Goal: Task Accomplishment & Management: Use online tool/utility

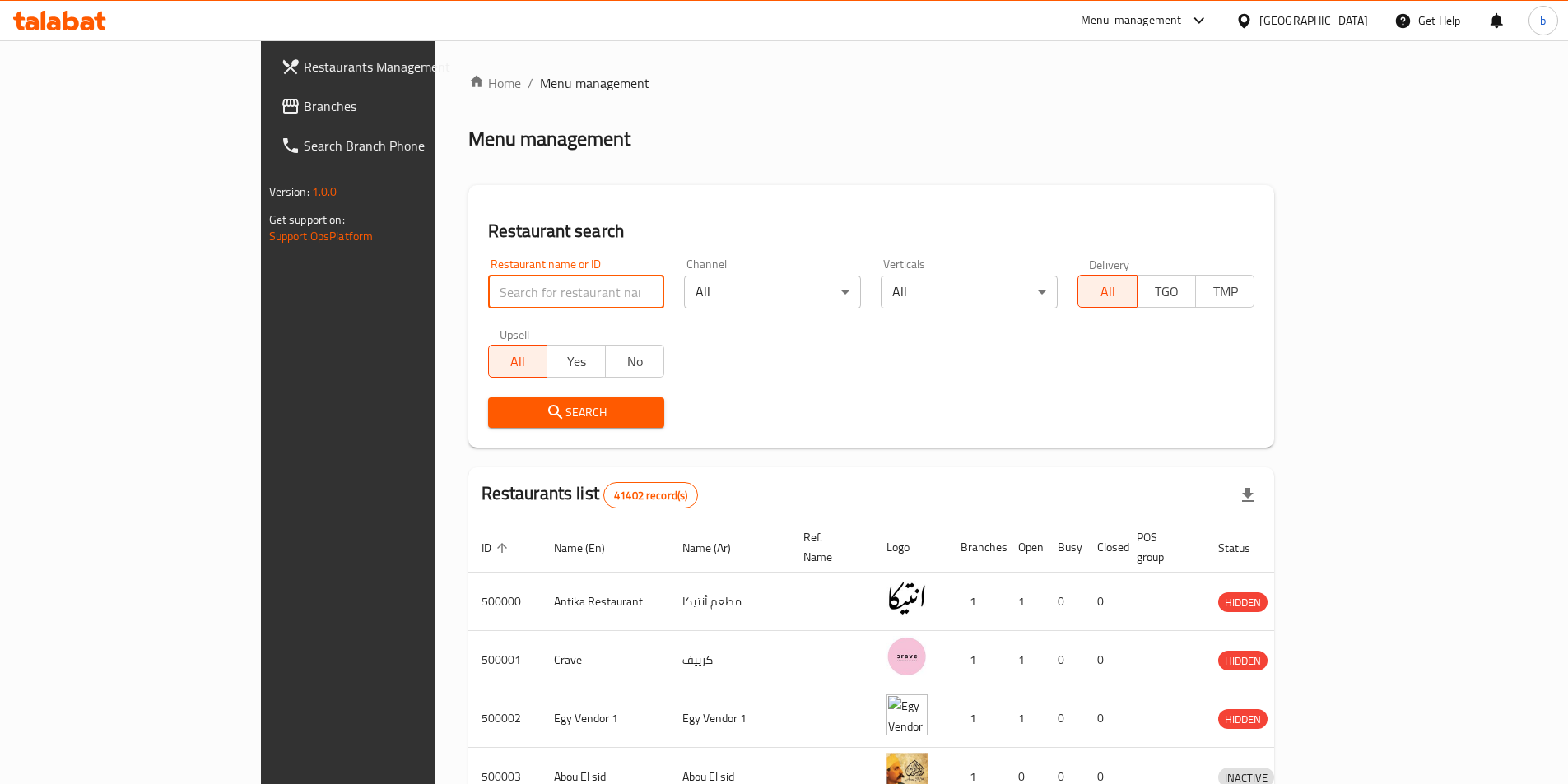
click at [544, 275] on input "search" at bounding box center [577, 292] width 177 height 33
paste input "777929"
type input "777929"
click at [304, 113] on span "Branches" at bounding box center [406, 106] width 206 height 20
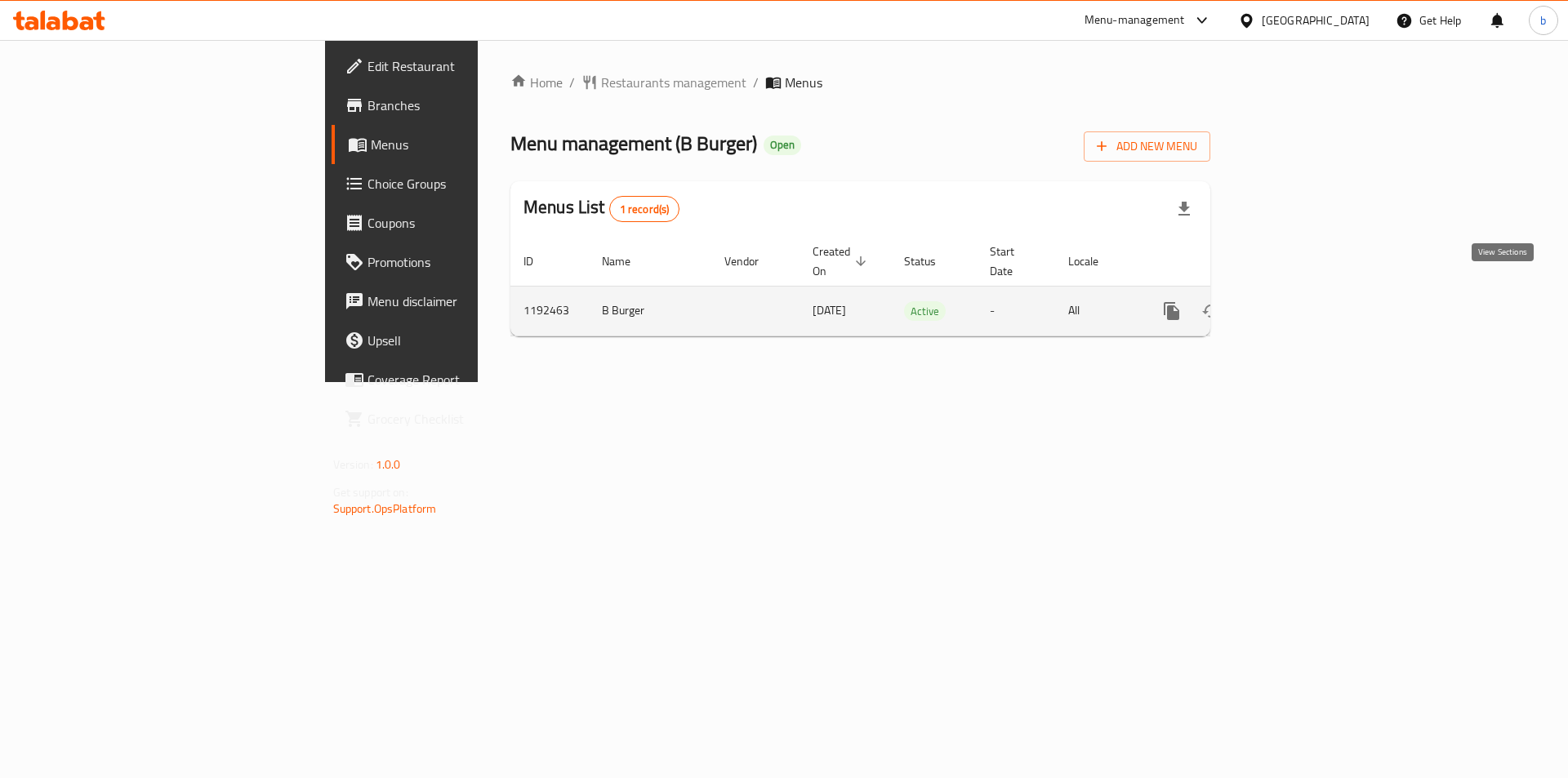
click at [1300, 301] on icon "enhanced table" at bounding box center [1290, 311] width 20 height 20
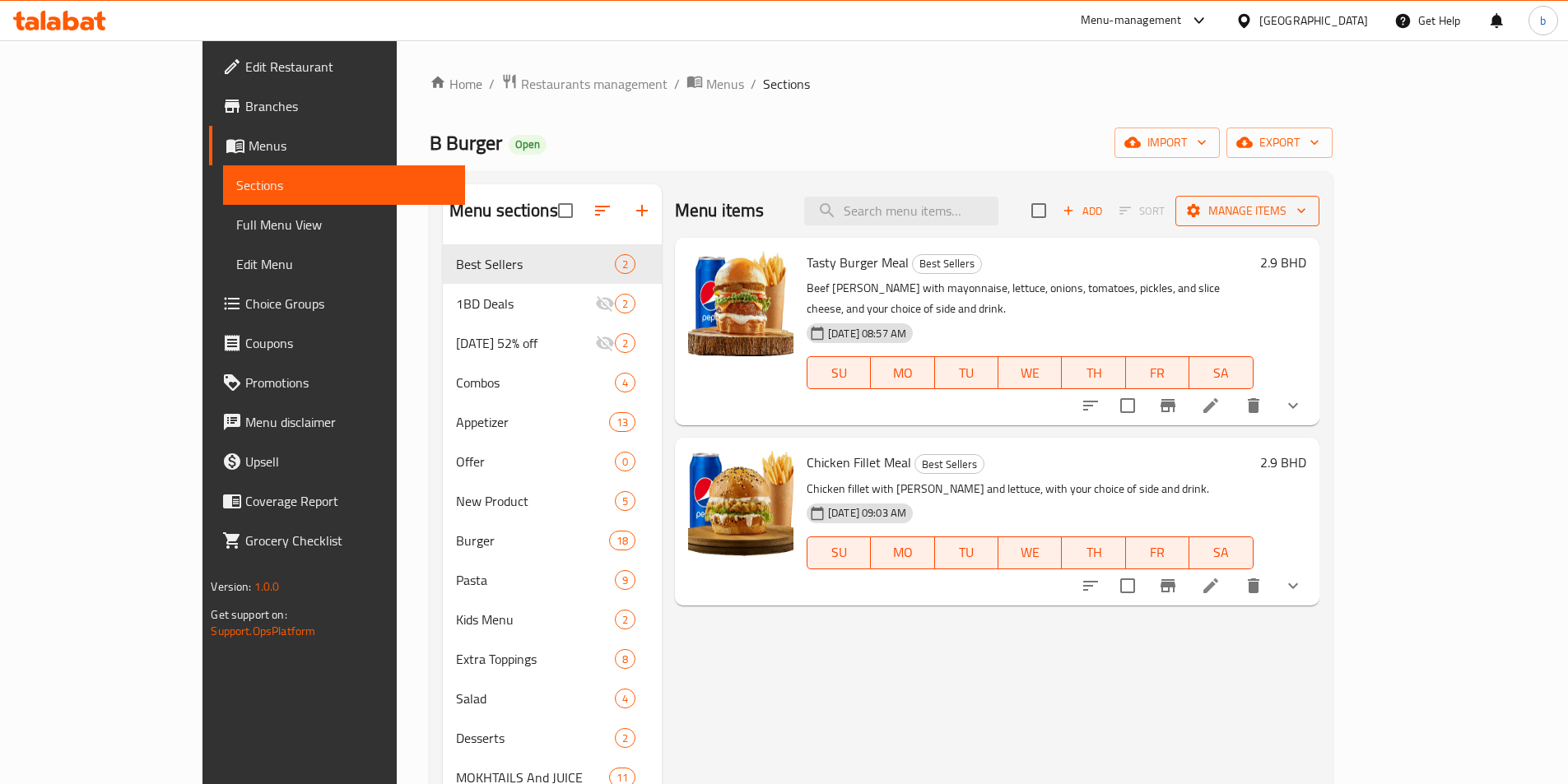
click at [1307, 204] on span "Manage items" at bounding box center [1248, 211] width 117 height 21
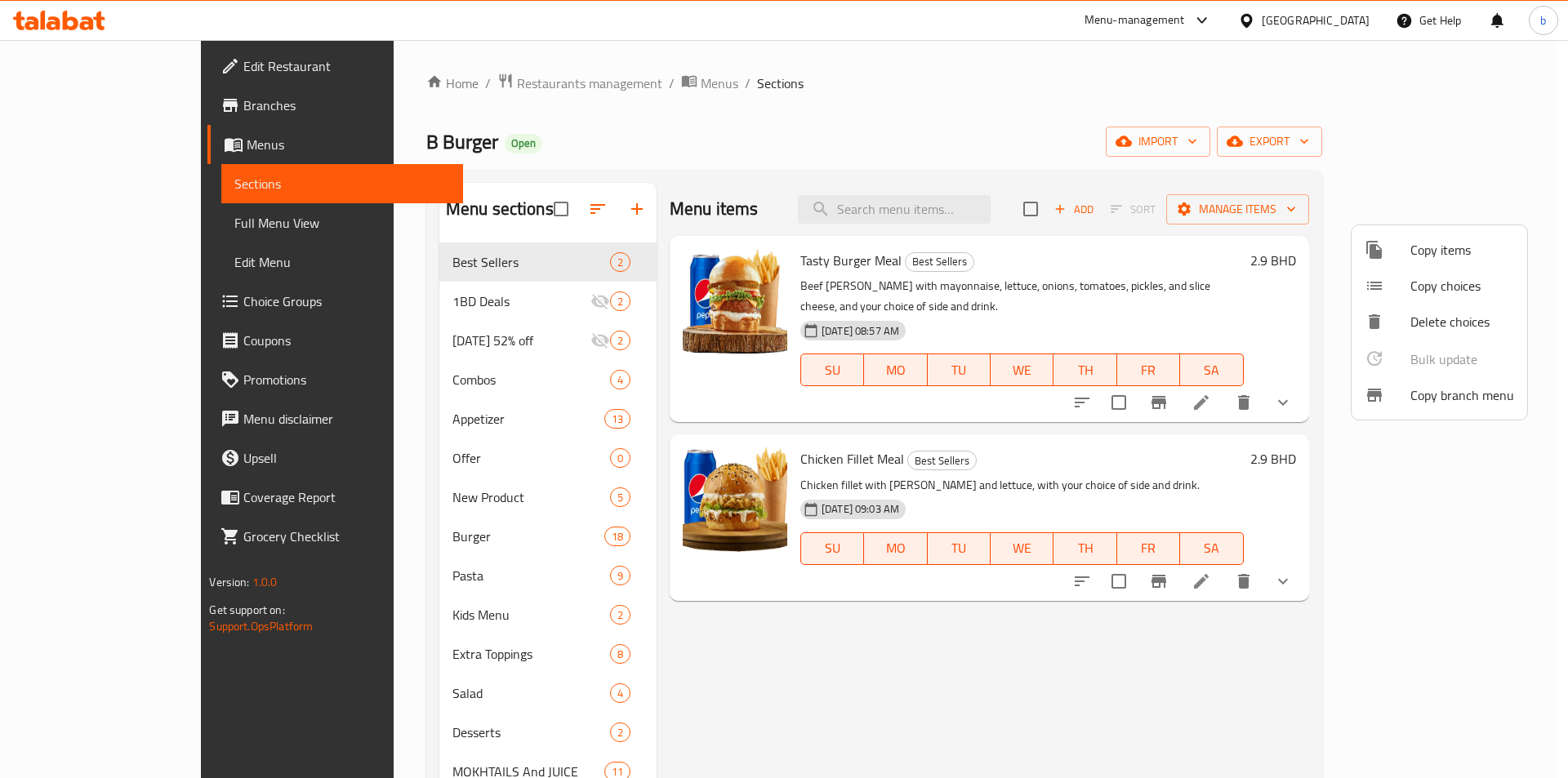
click at [1501, 401] on span "Copy branch menu" at bounding box center [1462, 396] width 103 height 20
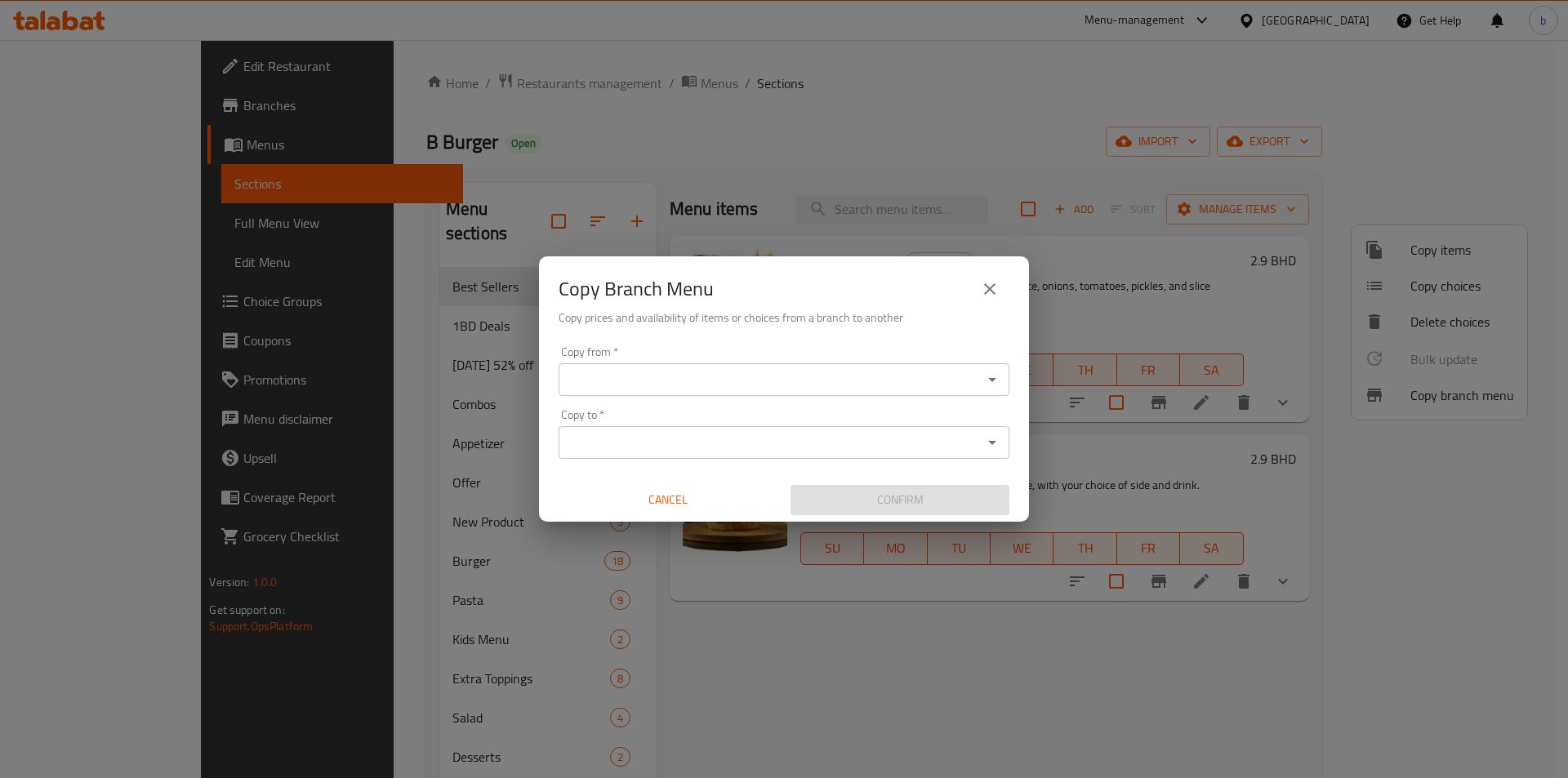
click at [681, 380] on input "Copy from   *" at bounding box center [770, 380] width 414 height 23
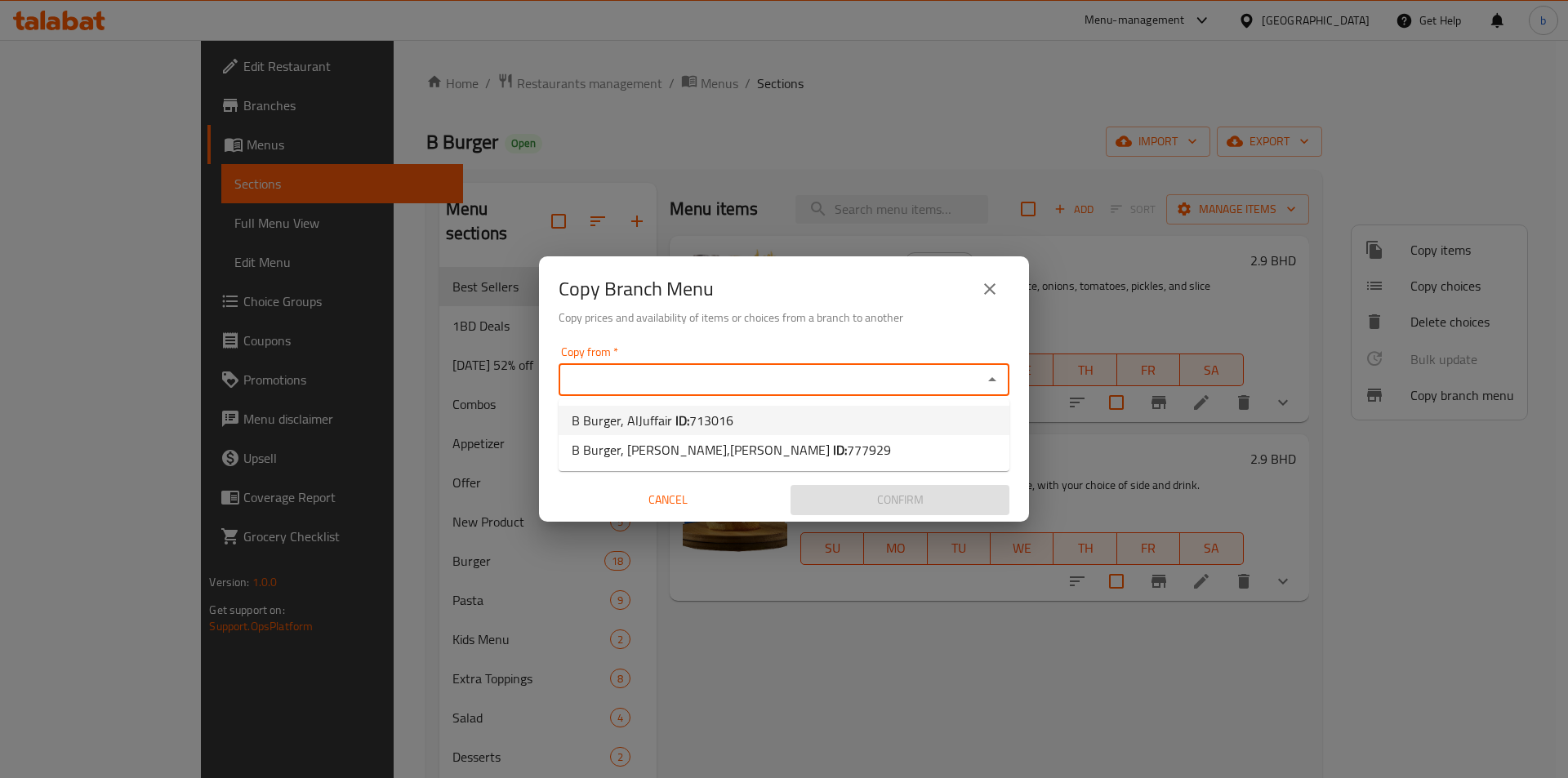
click at [754, 418] on li "B Burger, AlJuffair ID: 713016" at bounding box center [783, 420] width 451 height 30
type input "B Burger, AlJuffair"
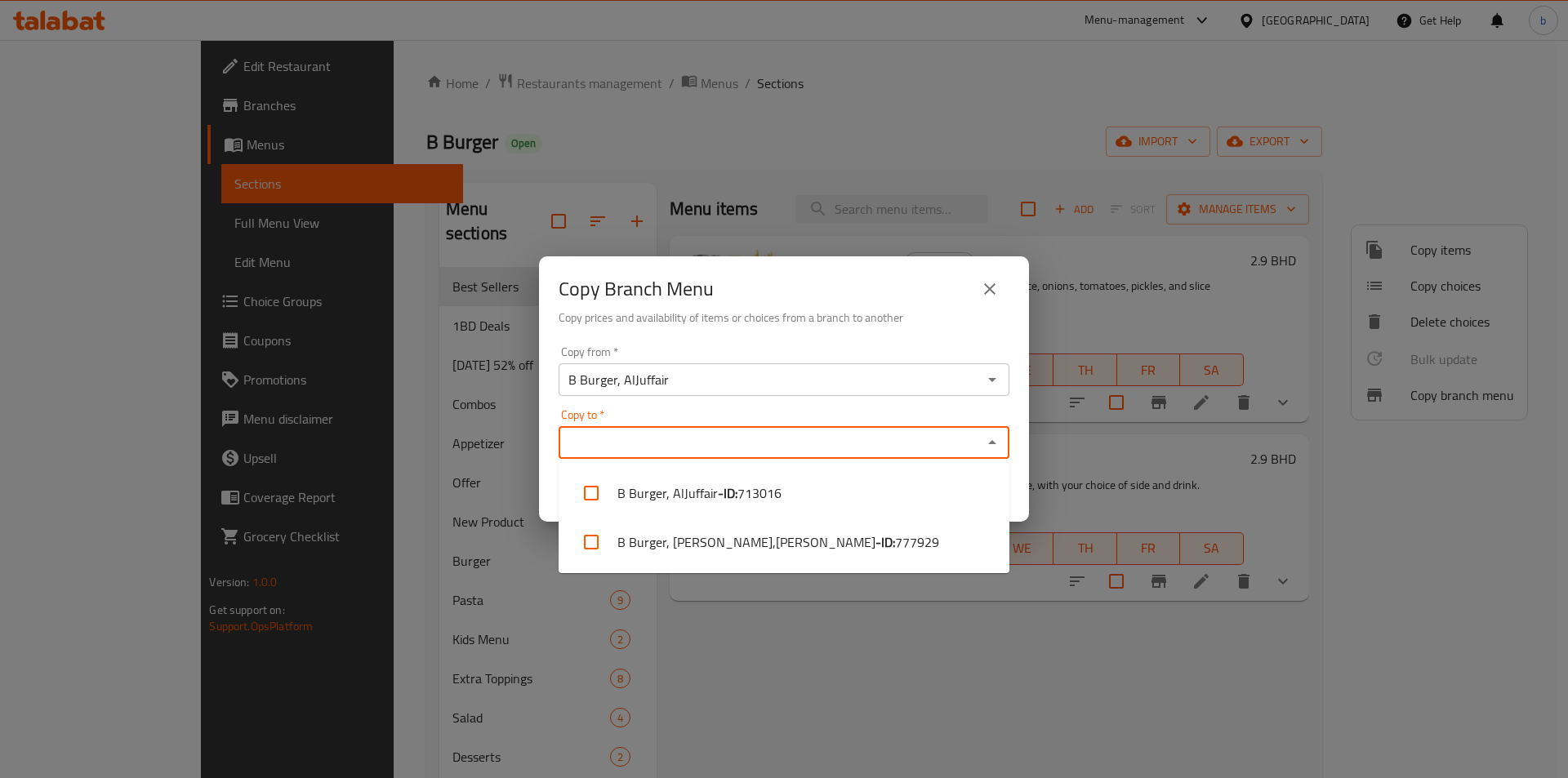
click at [733, 435] on input "Copy to   *" at bounding box center [770, 442] width 414 height 23
click at [754, 539] on li "B Burger, Adhari,Adhari - Abu-Baham - ID: 777929" at bounding box center [783, 542] width 451 height 49
checkbox input "true"
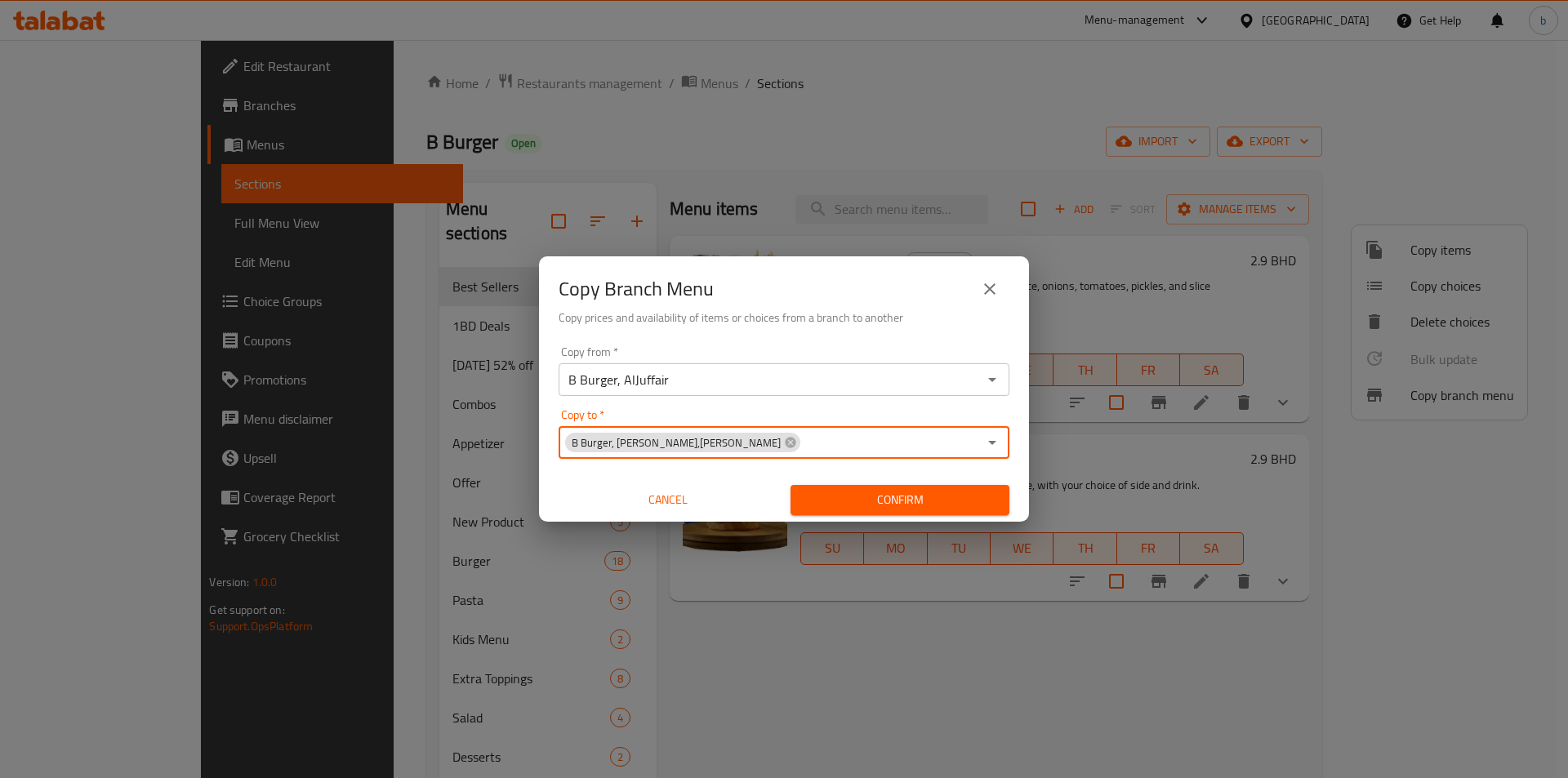
click at [749, 382] on input "B Burger, AlJuffair" at bounding box center [770, 380] width 414 height 23
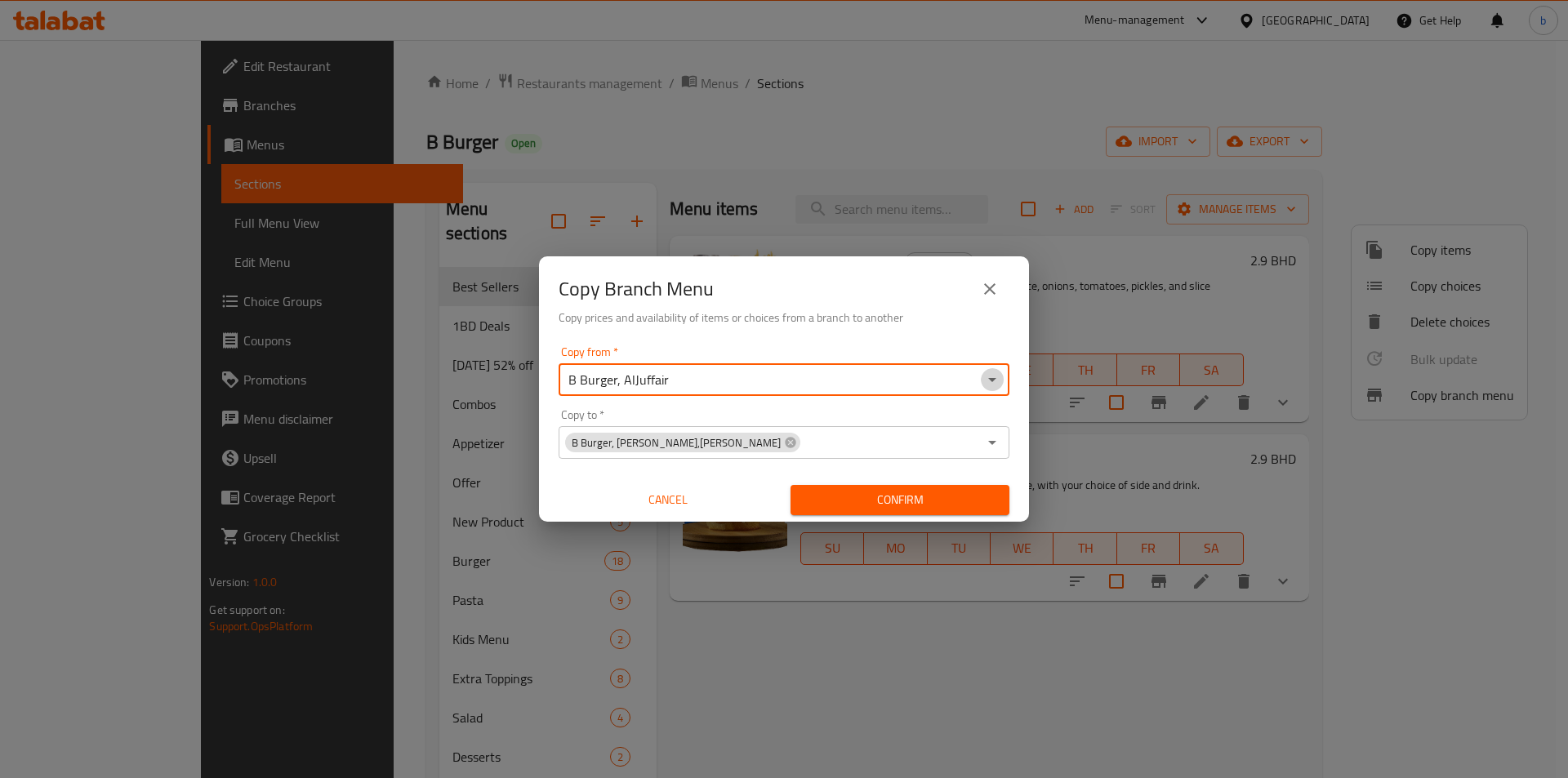
click at [991, 387] on icon "Open" at bounding box center [993, 380] width 20 height 20
click at [857, 378] on input "B Burger, AlJuffair" at bounding box center [770, 380] width 414 height 23
click at [997, 373] on icon "Close" at bounding box center [993, 380] width 20 height 20
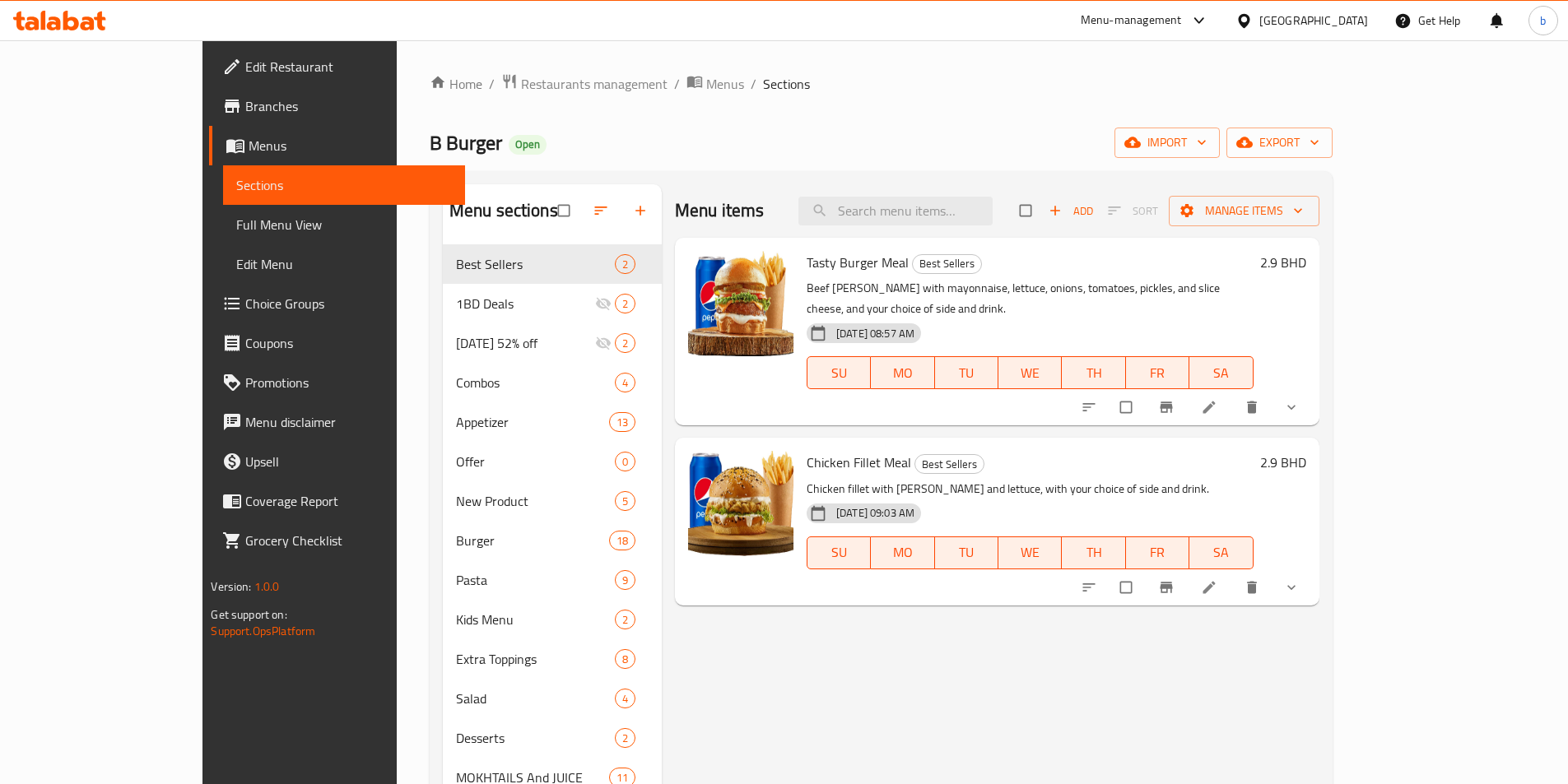
click at [245, 105] on span "Branches" at bounding box center [348, 106] width 206 height 20
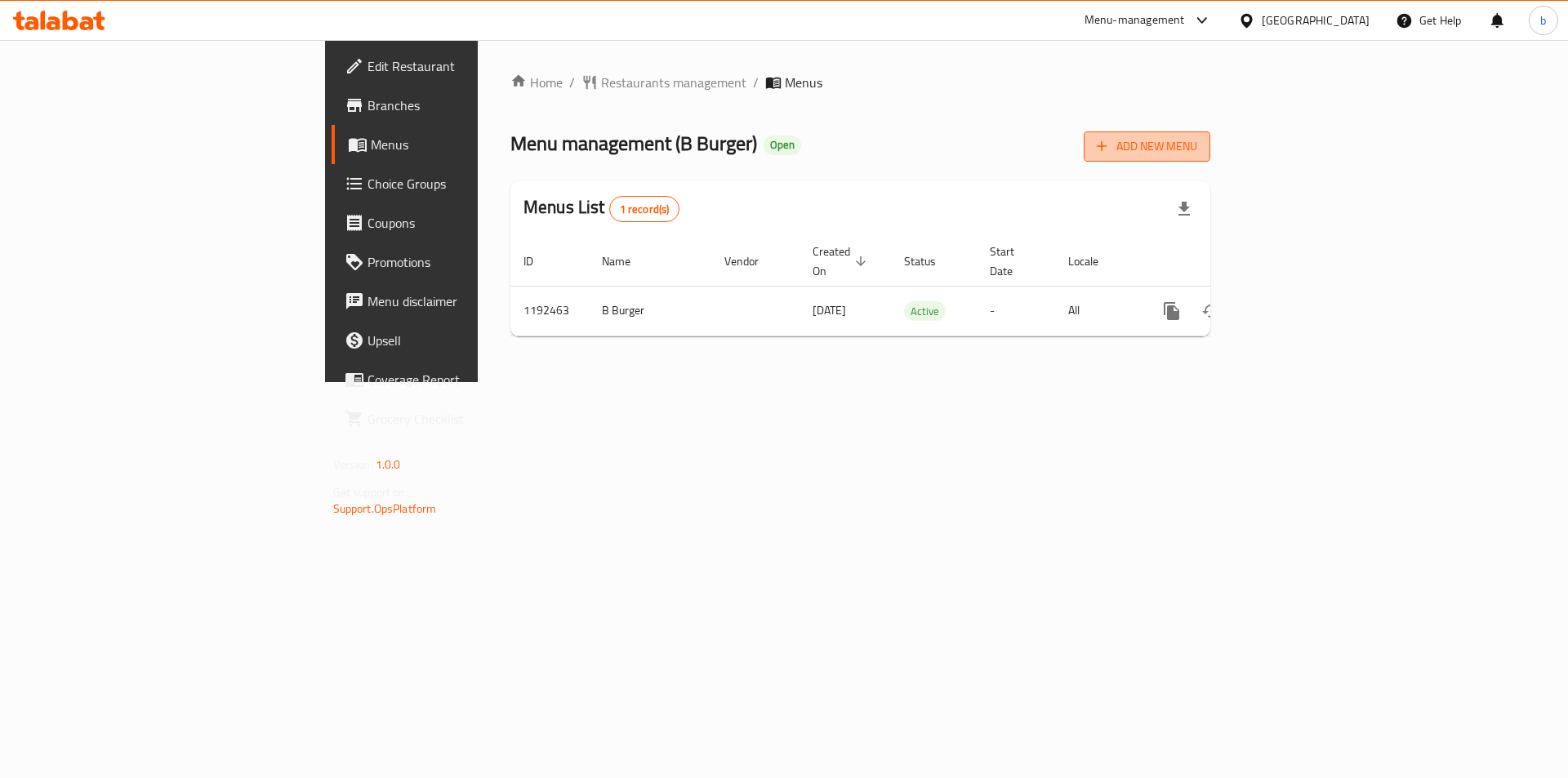
click at [1197, 153] on span "Add New Menu" at bounding box center [1147, 146] width 100 height 21
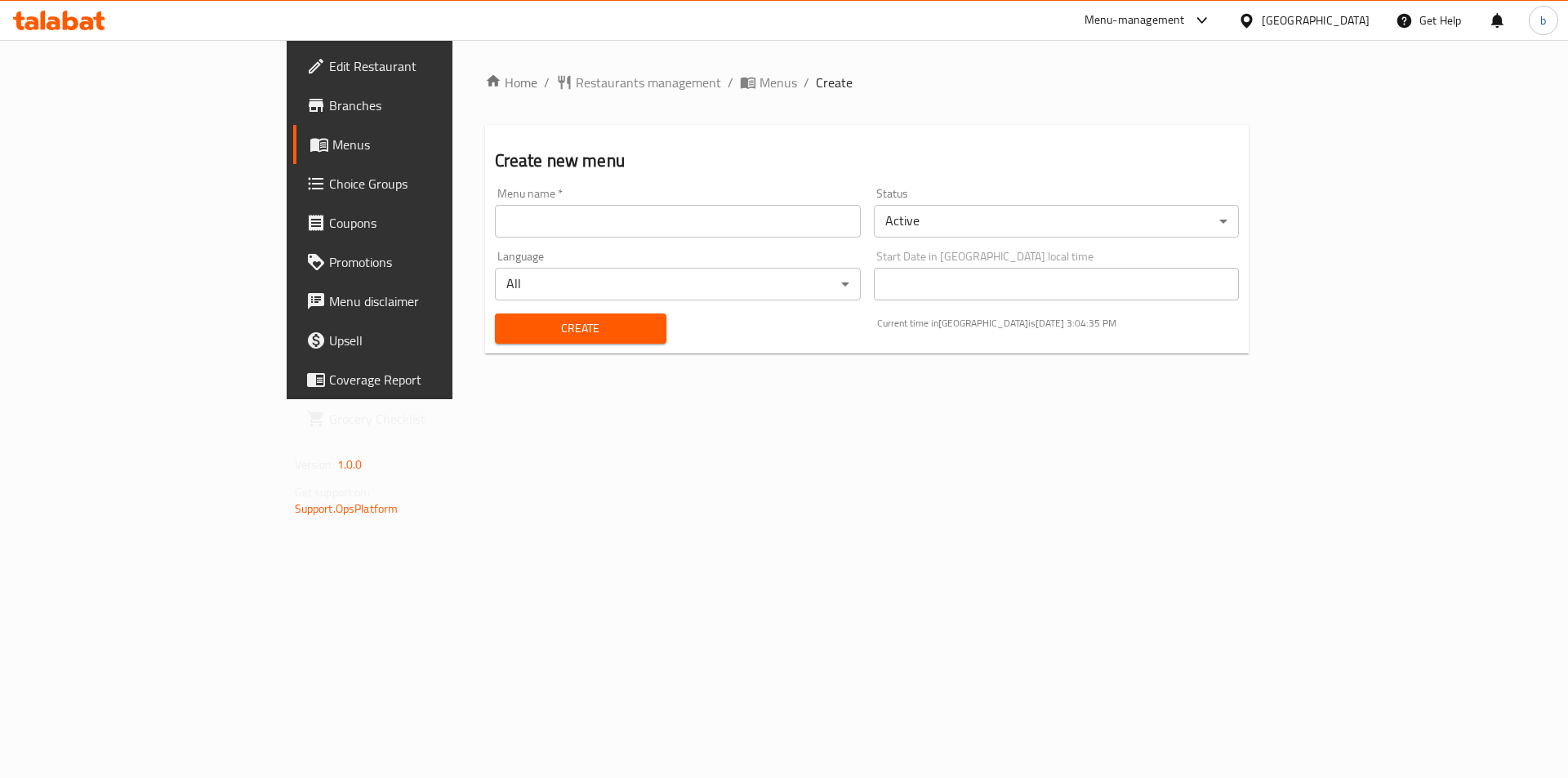
click at [714, 217] on input "text" at bounding box center [678, 222] width 366 height 33
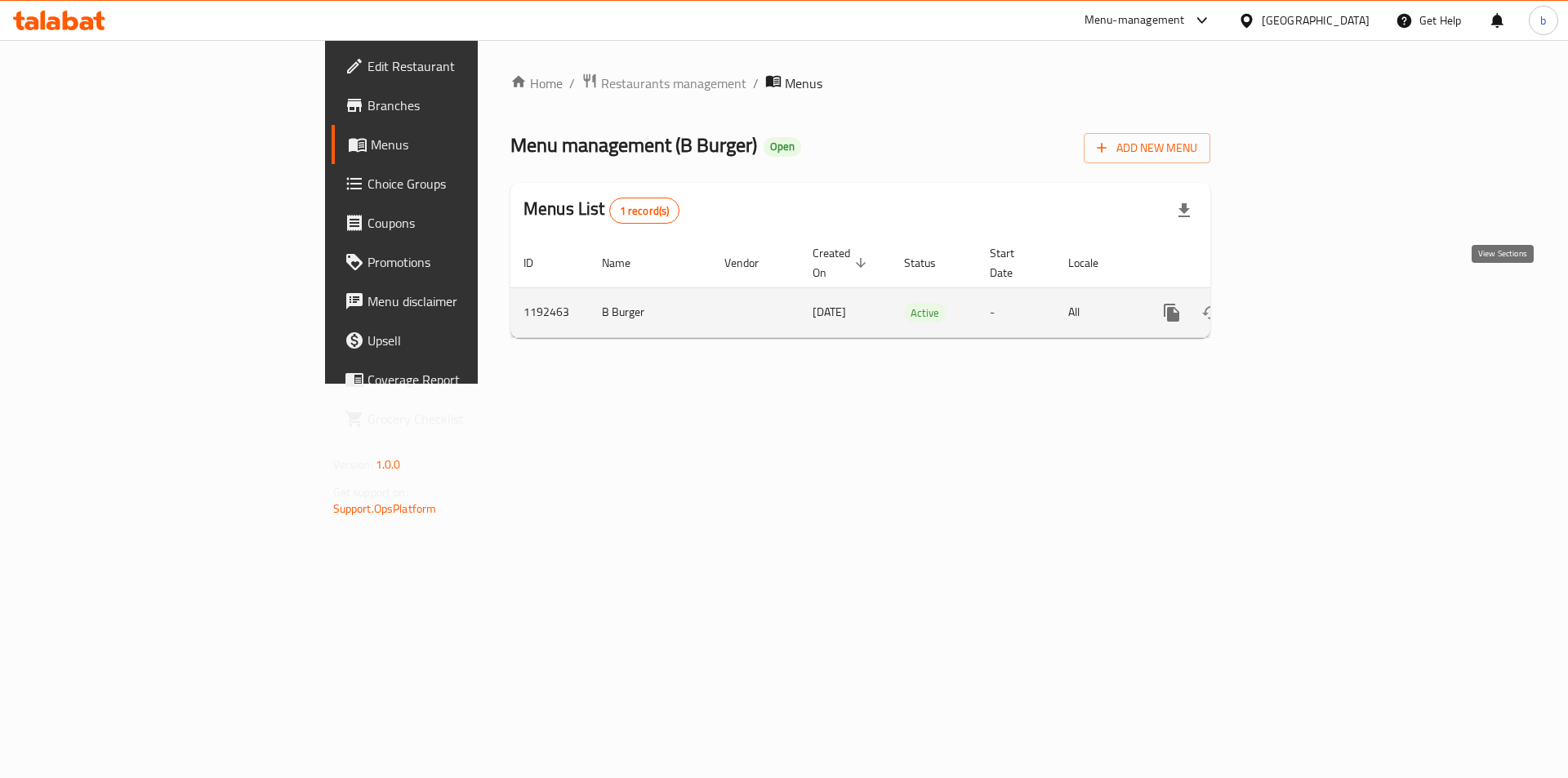
click at [1309, 293] on link "enhanced table" at bounding box center [1290, 313] width 39 height 39
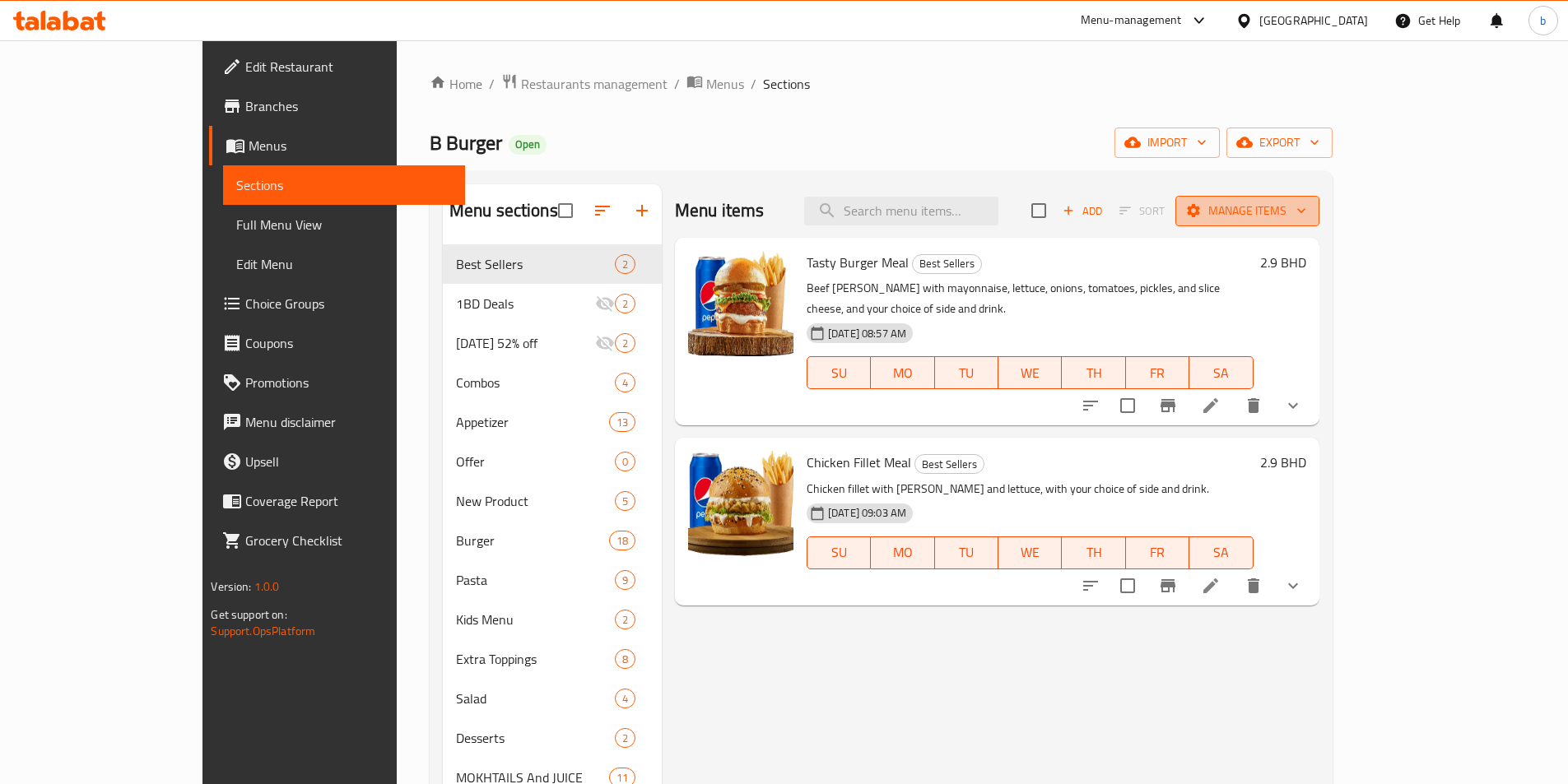
click at [1307, 207] on span "Manage items" at bounding box center [1248, 211] width 117 height 21
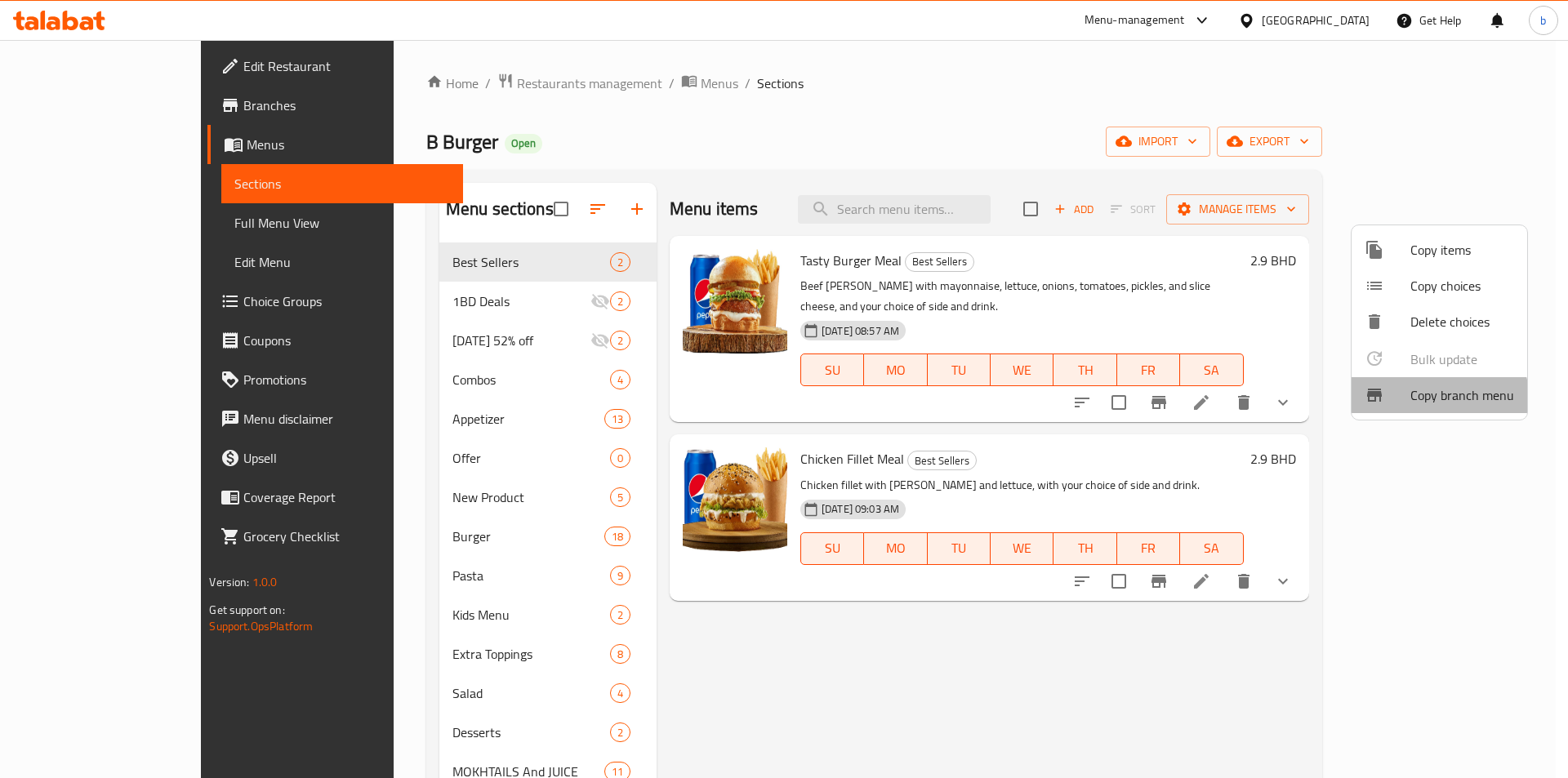
click at [1436, 400] on span "Copy branch menu" at bounding box center [1462, 396] width 103 height 20
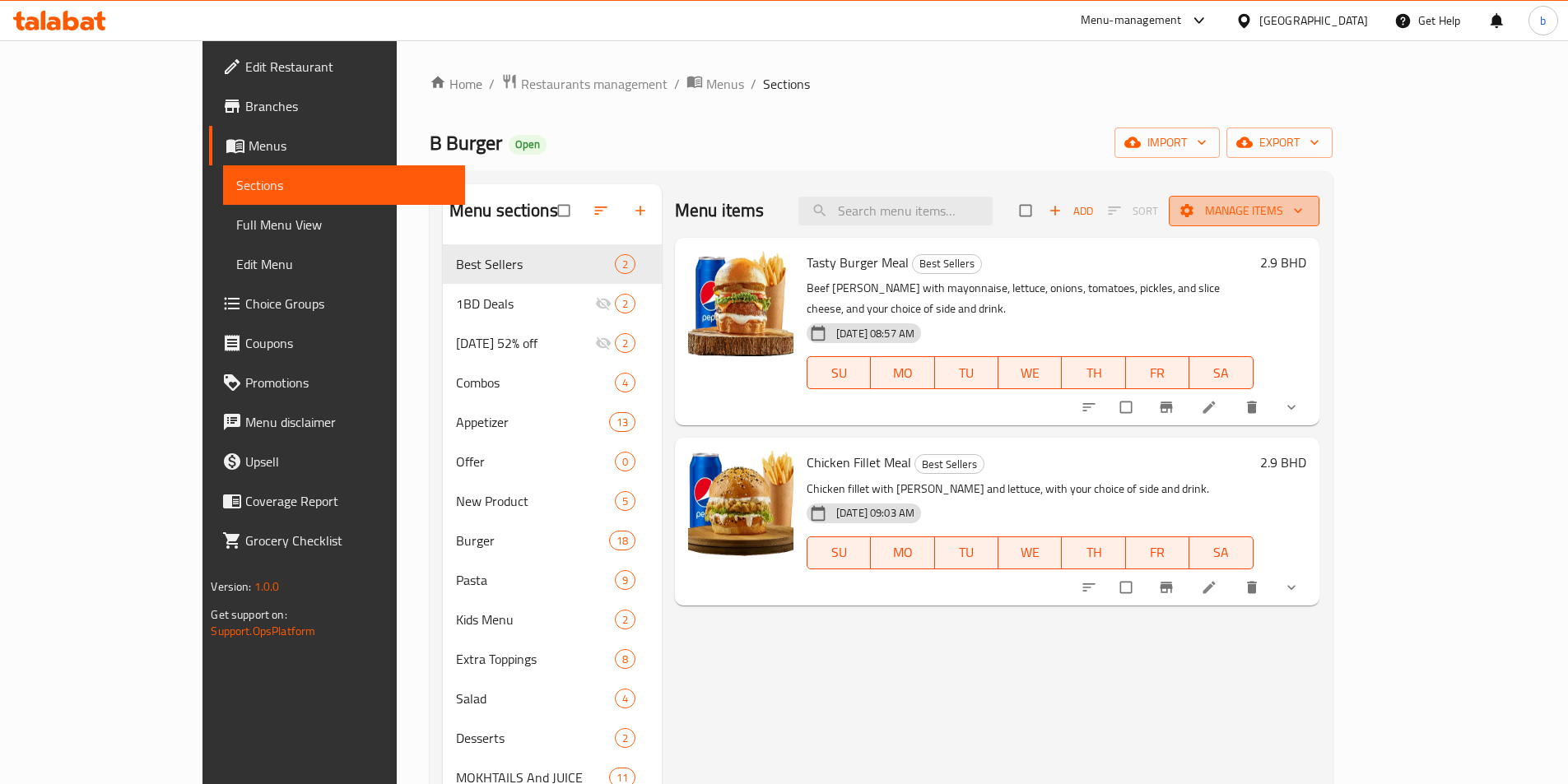
click at [1307, 208] on span "Manage items" at bounding box center [1244, 211] width 124 height 21
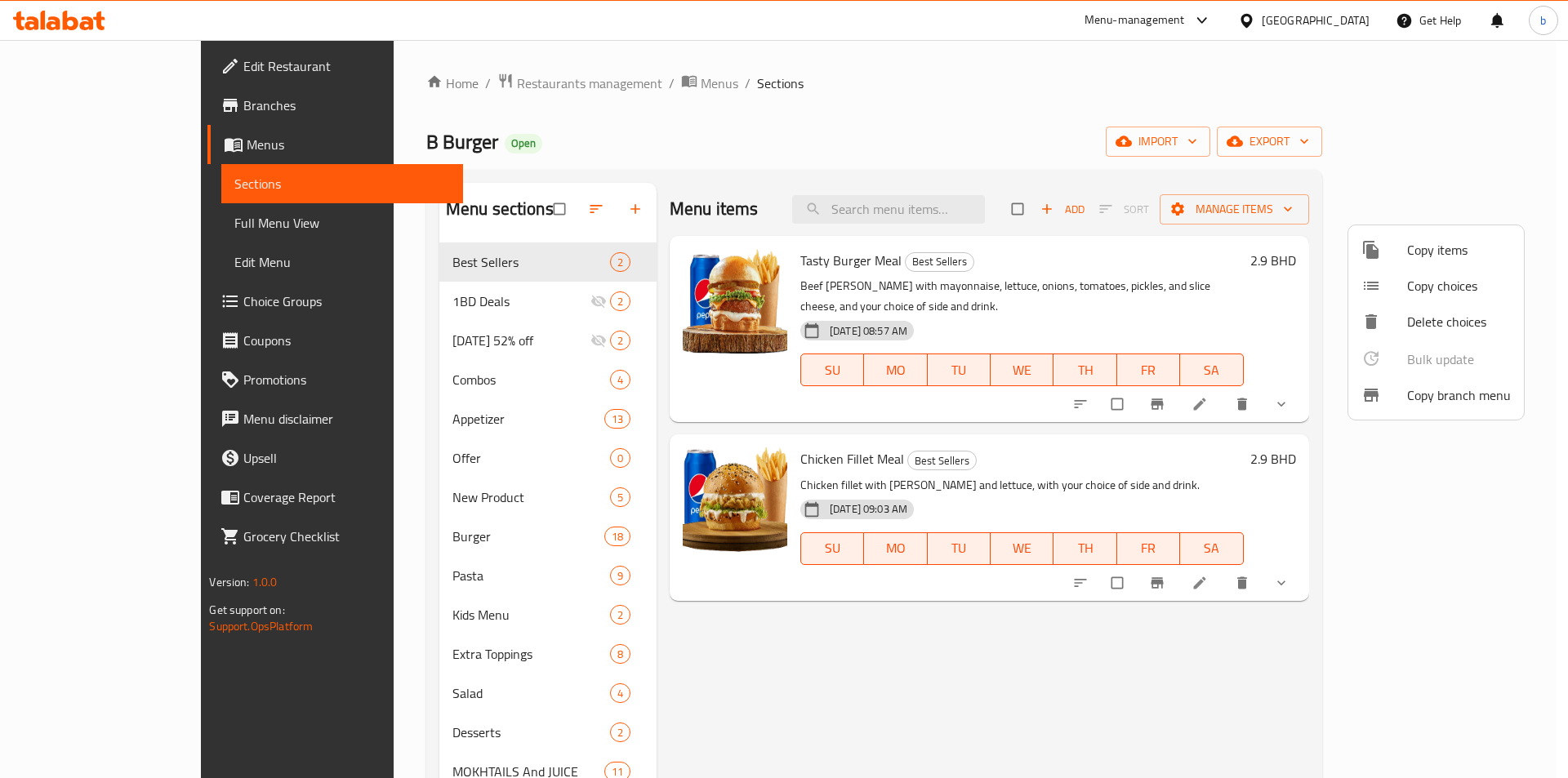
click at [1435, 396] on span "Copy branch menu" at bounding box center [1459, 396] width 103 height 20
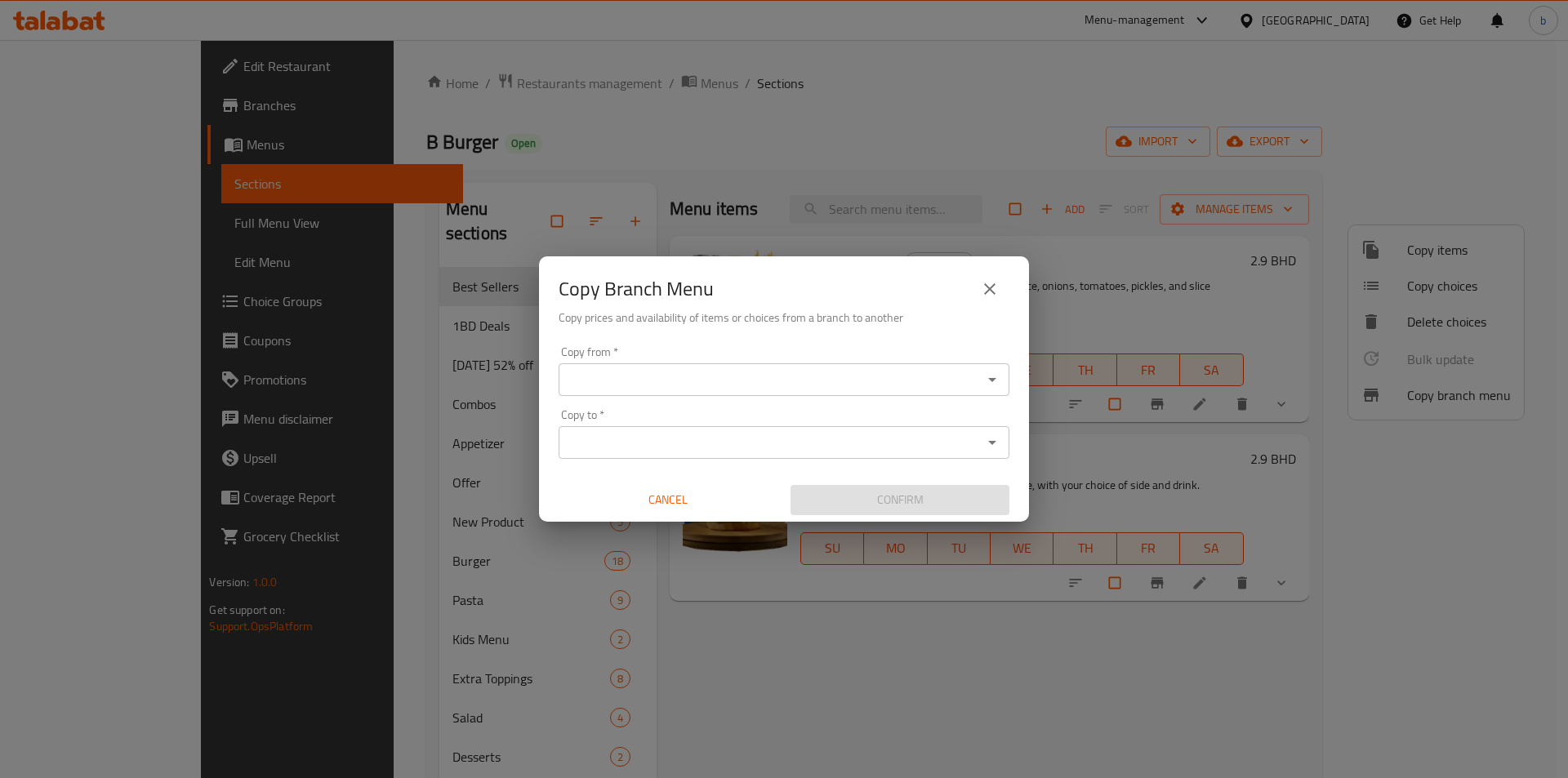
click at [1222, 681] on div "Copy Branch Menu Copy prices and availability of items or choices from a branch…" at bounding box center [784, 389] width 1568 height 778
drag, startPoint x: 999, startPoint y: 296, endPoint x: 984, endPoint y: 301, distance: 15.8
click at [998, 297] on button "close" at bounding box center [990, 289] width 39 height 39
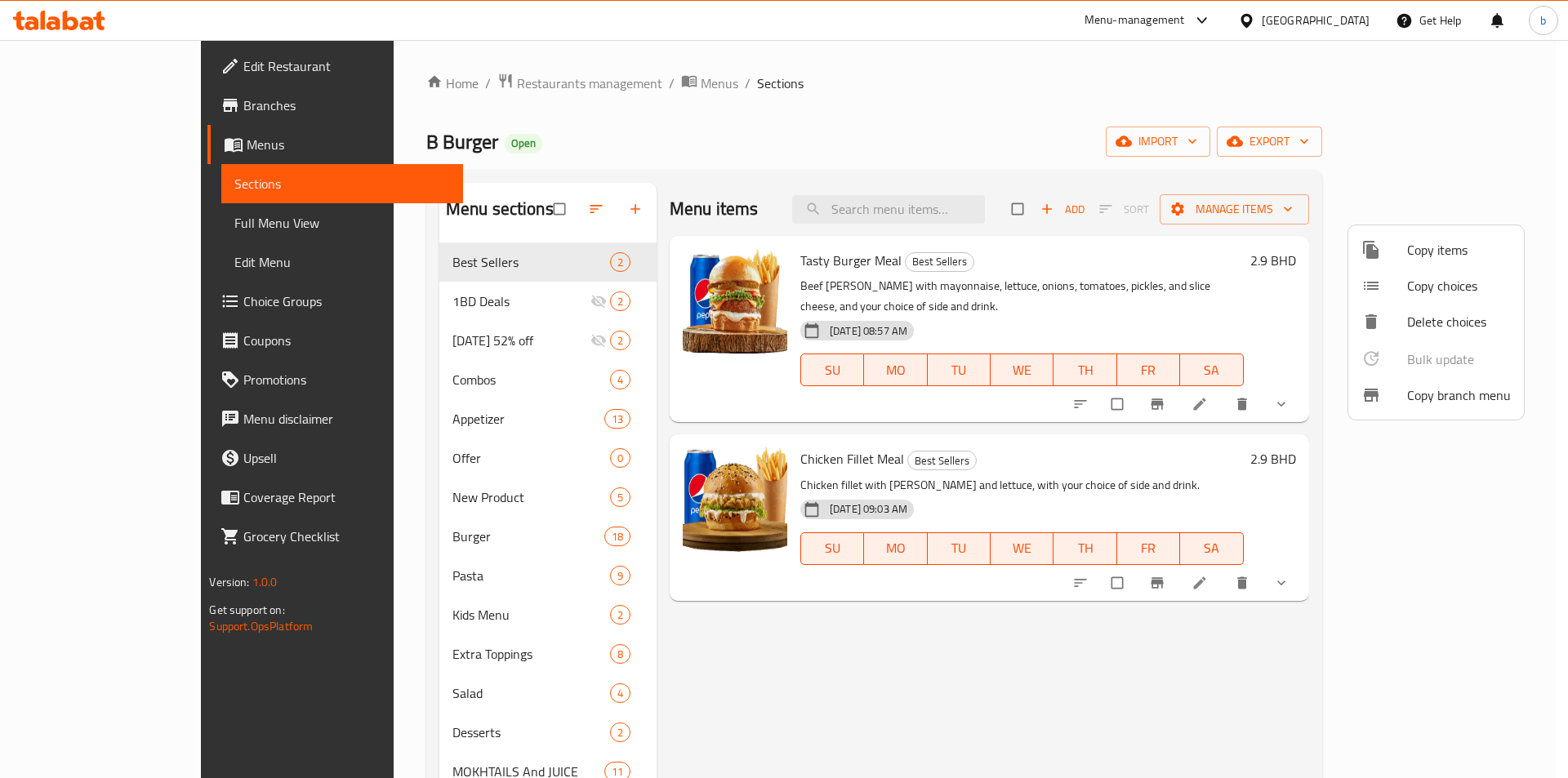
drag, startPoint x: 556, startPoint y: 747, endPoint x: 568, endPoint y: 727, distance: 23.3
click at [560, 738] on div at bounding box center [784, 389] width 1568 height 778
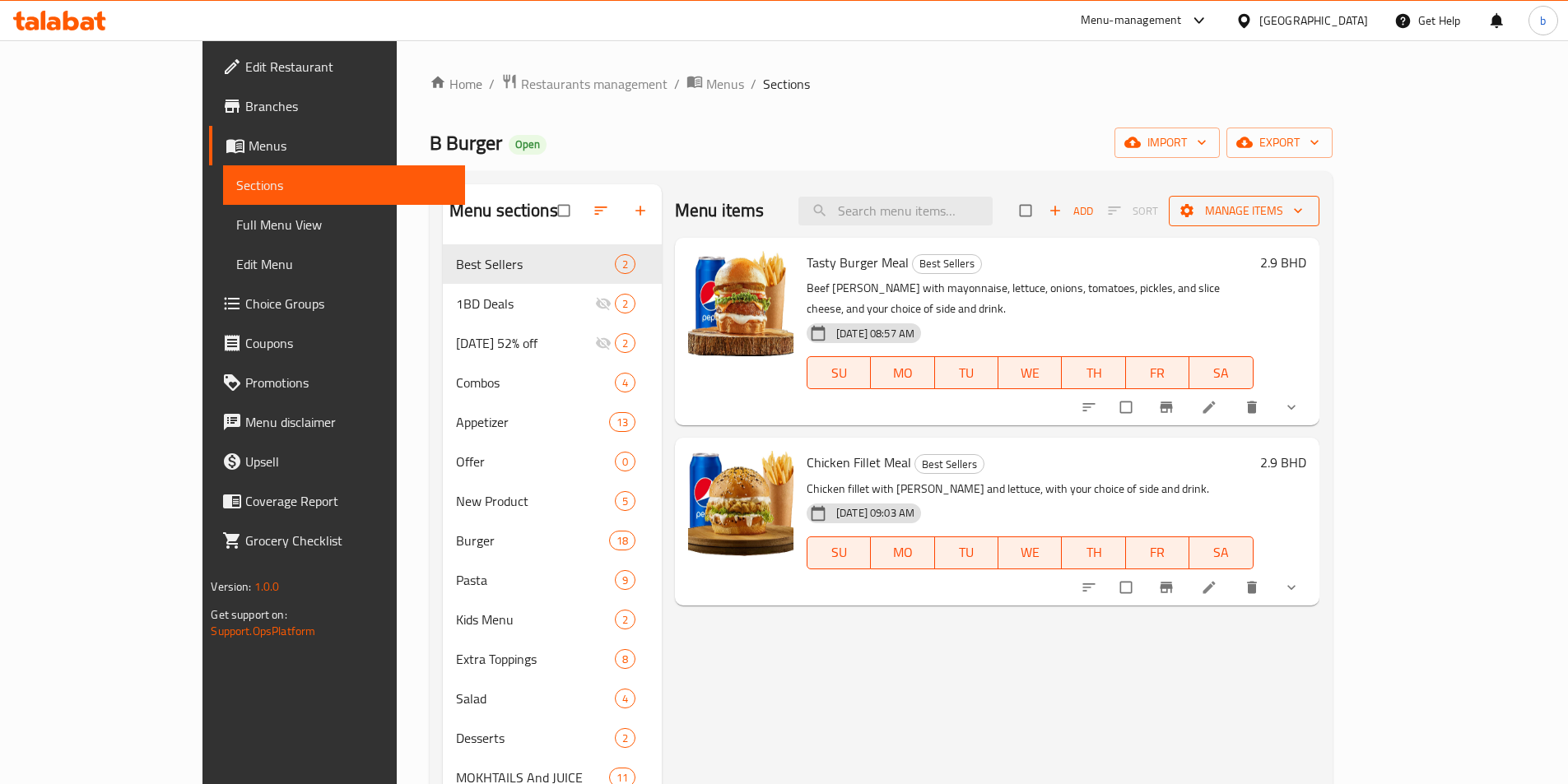
click at [1307, 211] on span "Manage items" at bounding box center [1244, 211] width 124 height 21
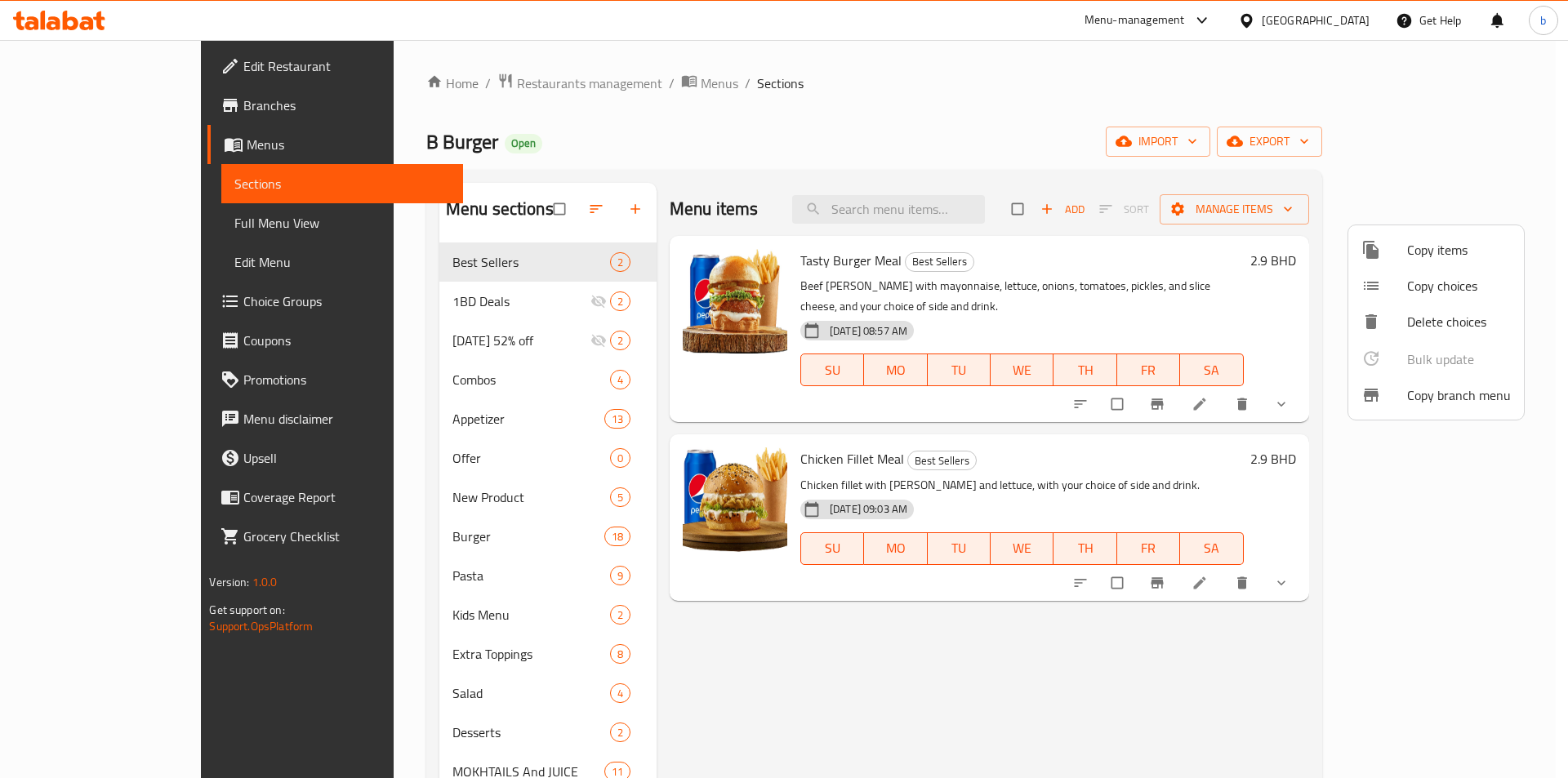
click at [1432, 396] on span "Copy branch menu" at bounding box center [1459, 396] width 103 height 20
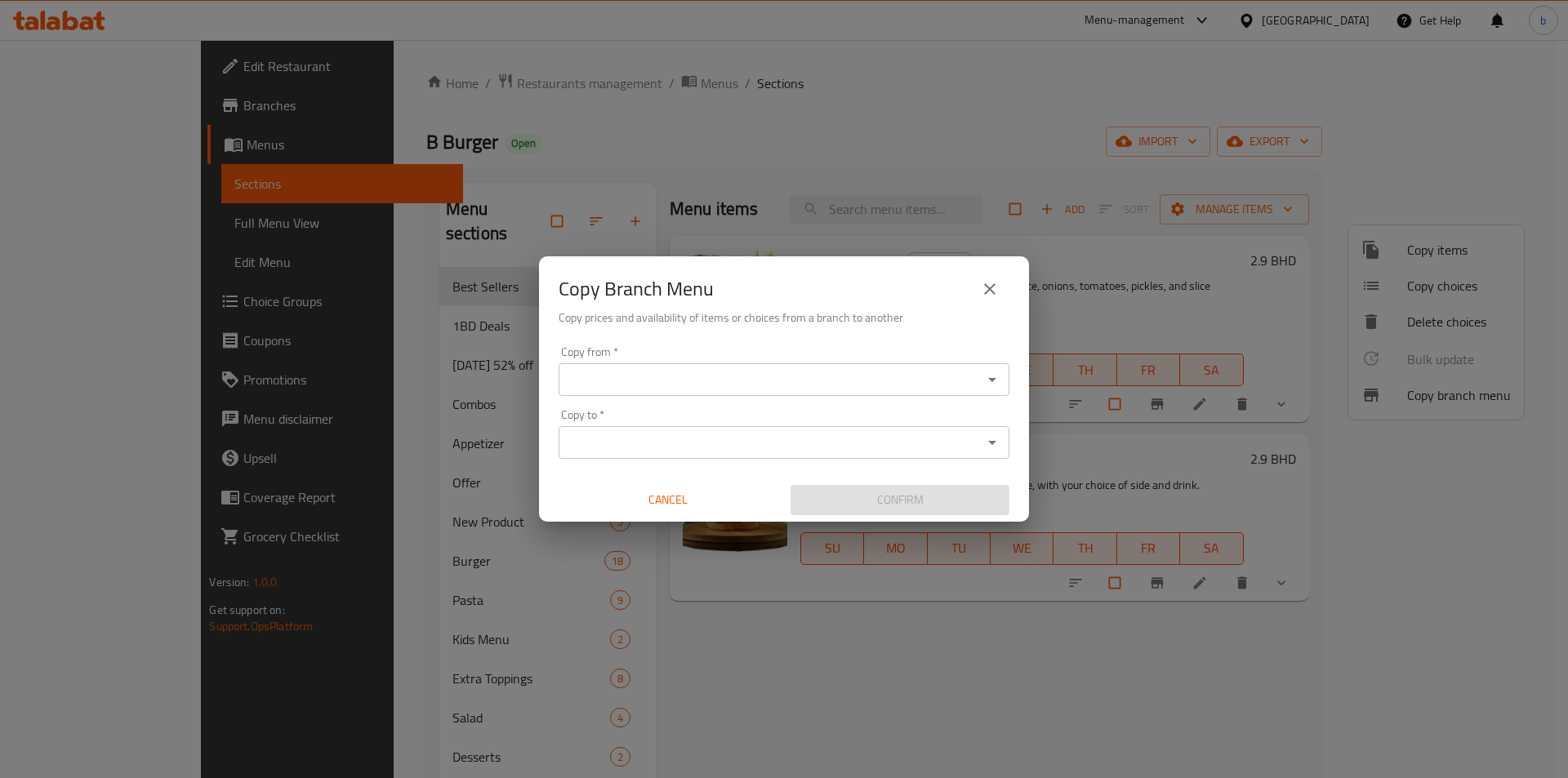
drag, startPoint x: 980, startPoint y: 368, endPoint x: 948, endPoint y: 385, distance: 36.2
click at [977, 368] on div "Copy from *" at bounding box center [783, 380] width 451 height 33
click at [842, 376] on input "Copy from   *" at bounding box center [770, 380] width 414 height 23
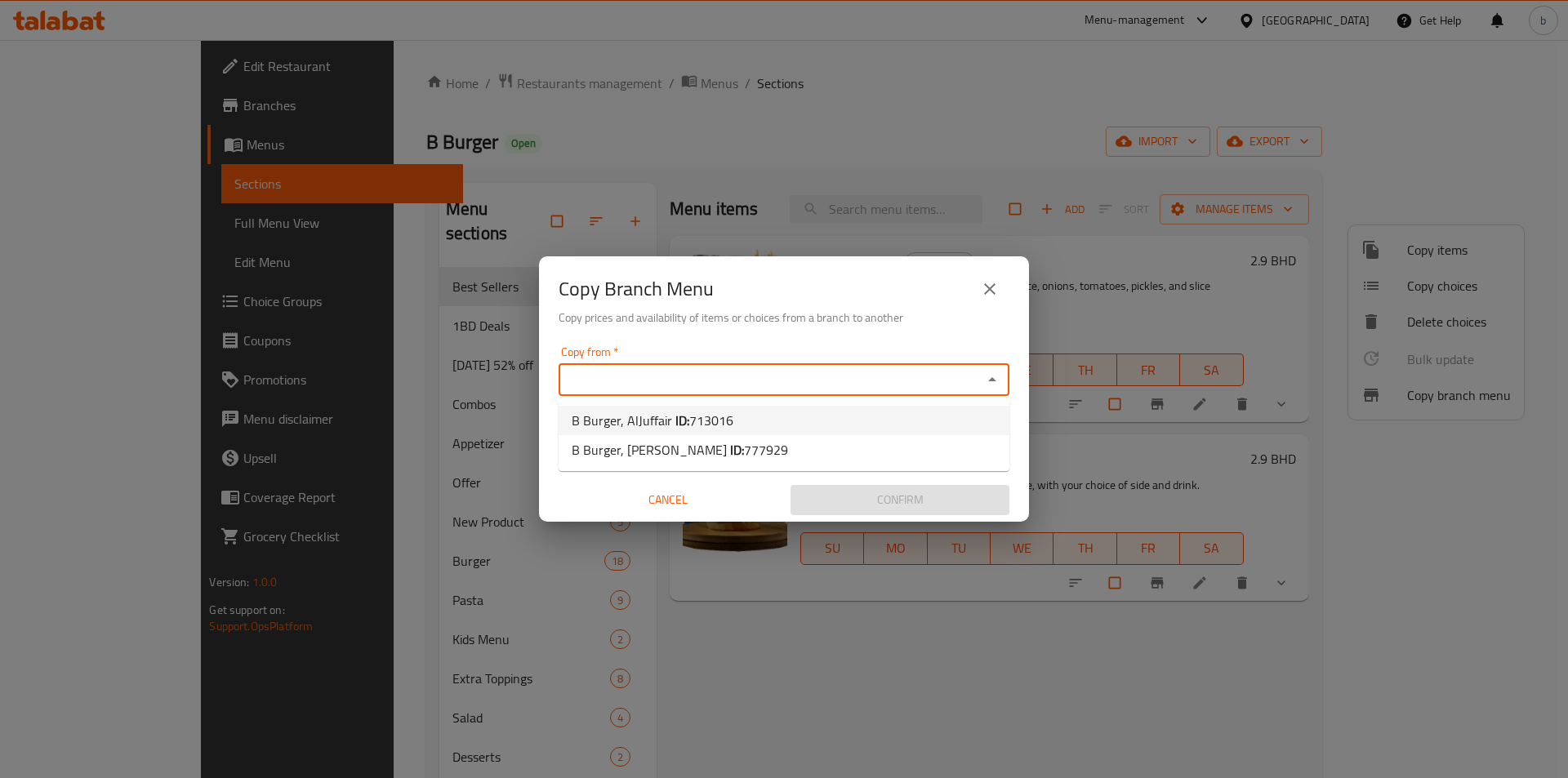
click at [741, 426] on li "B Burger, AlJuffair ID: 713016" at bounding box center [783, 420] width 451 height 30
type input "B Burger, AlJuffair"
click at [740, 446] on input "Copy to   *" at bounding box center [770, 442] width 414 height 23
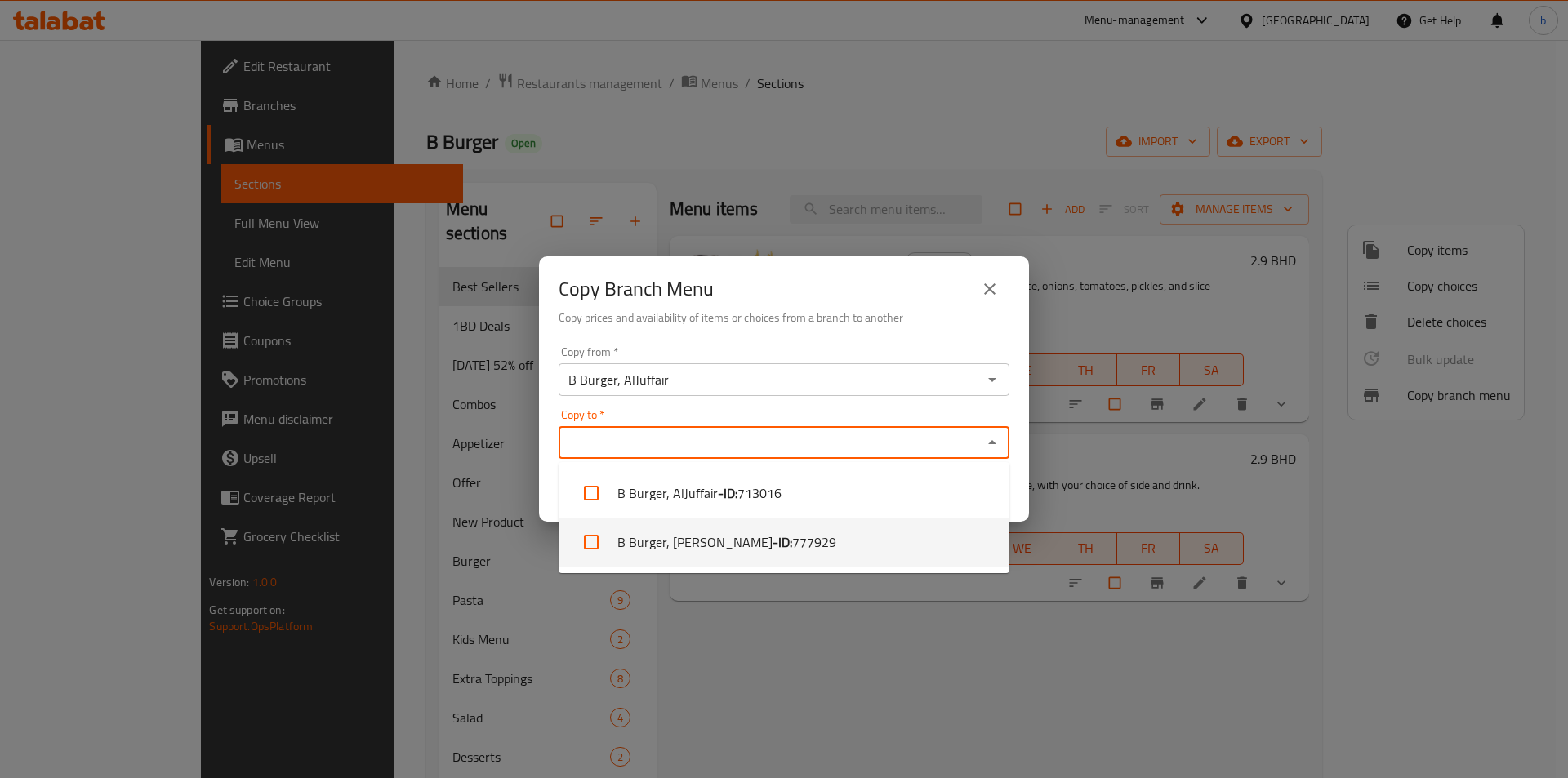
click at [768, 536] on li "B Burger, Adhari - Abu-[PERSON_NAME] - ID: 777929" at bounding box center [783, 542] width 451 height 49
click at [721, 549] on li "B Burger, Adhari - Abu-[PERSON_NAME] - ID: 777929" at bounding box center [783, 542] width 451 height 49
click at [704, 550] on li "B Burger, Adhari - Abu-[PERSON_NAME] - ID: 777929" at bounding box center [783, 542] width 451 height 49
checkbox input "true"
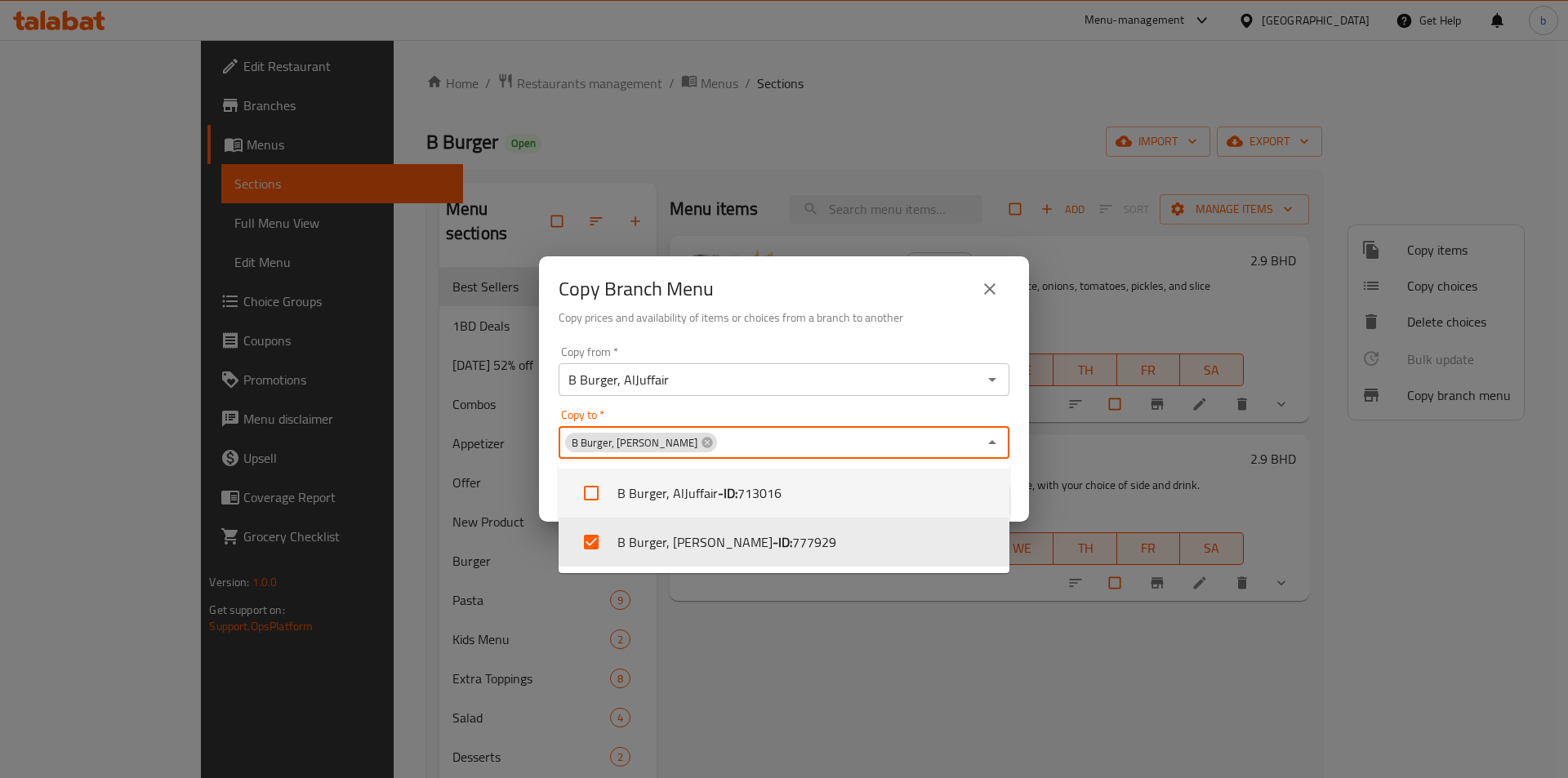
click at [785, 408] on div "Copy from   * B Burger, AlJuffair Copy from * Copy to   * B Burger, Adhari - Ab…" at bounding box center [784, 431] width 490 height 182
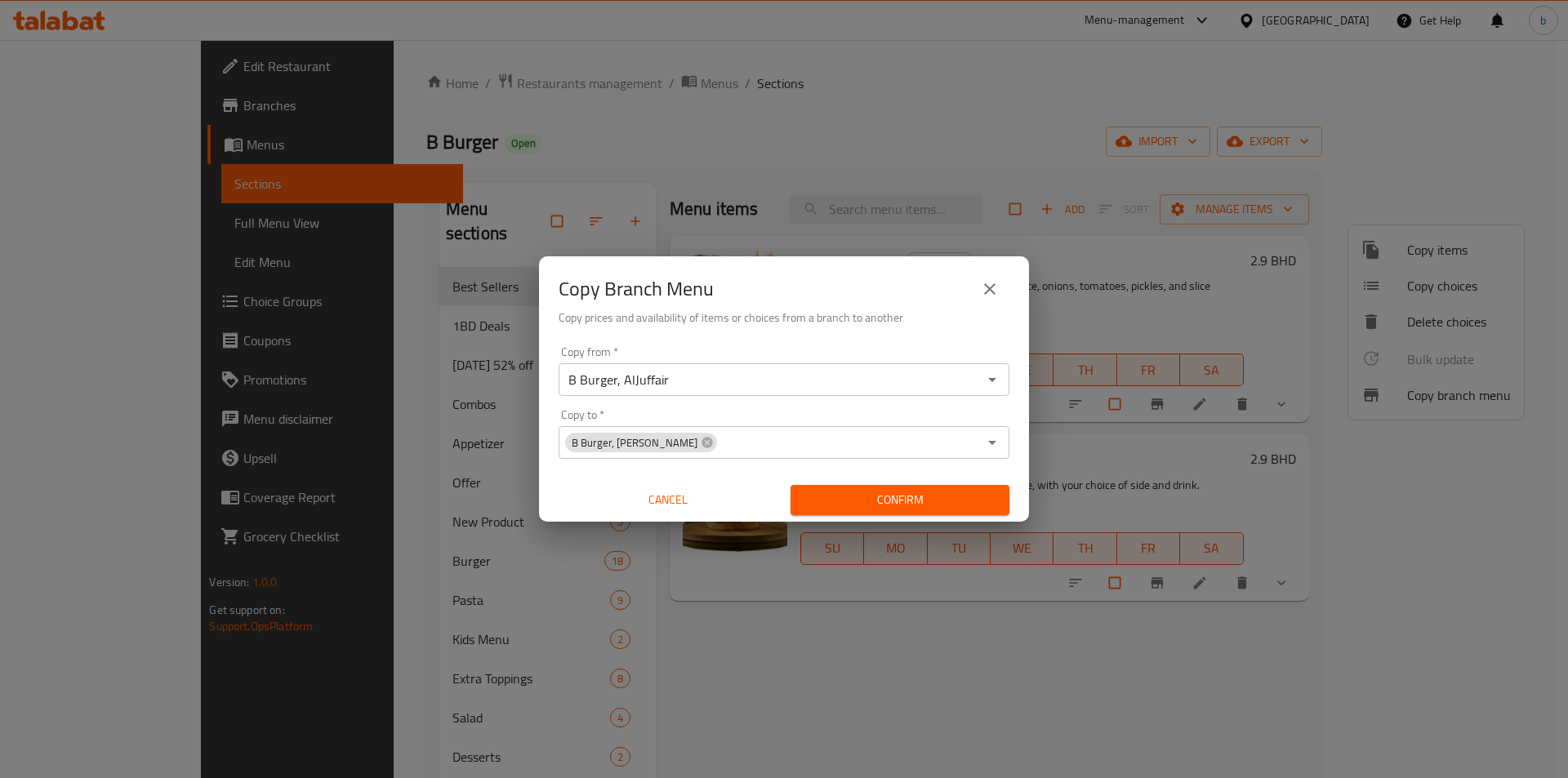
click at [921, 487] on button "Confirm" at bounding box center [900, 500] width 219 height 30
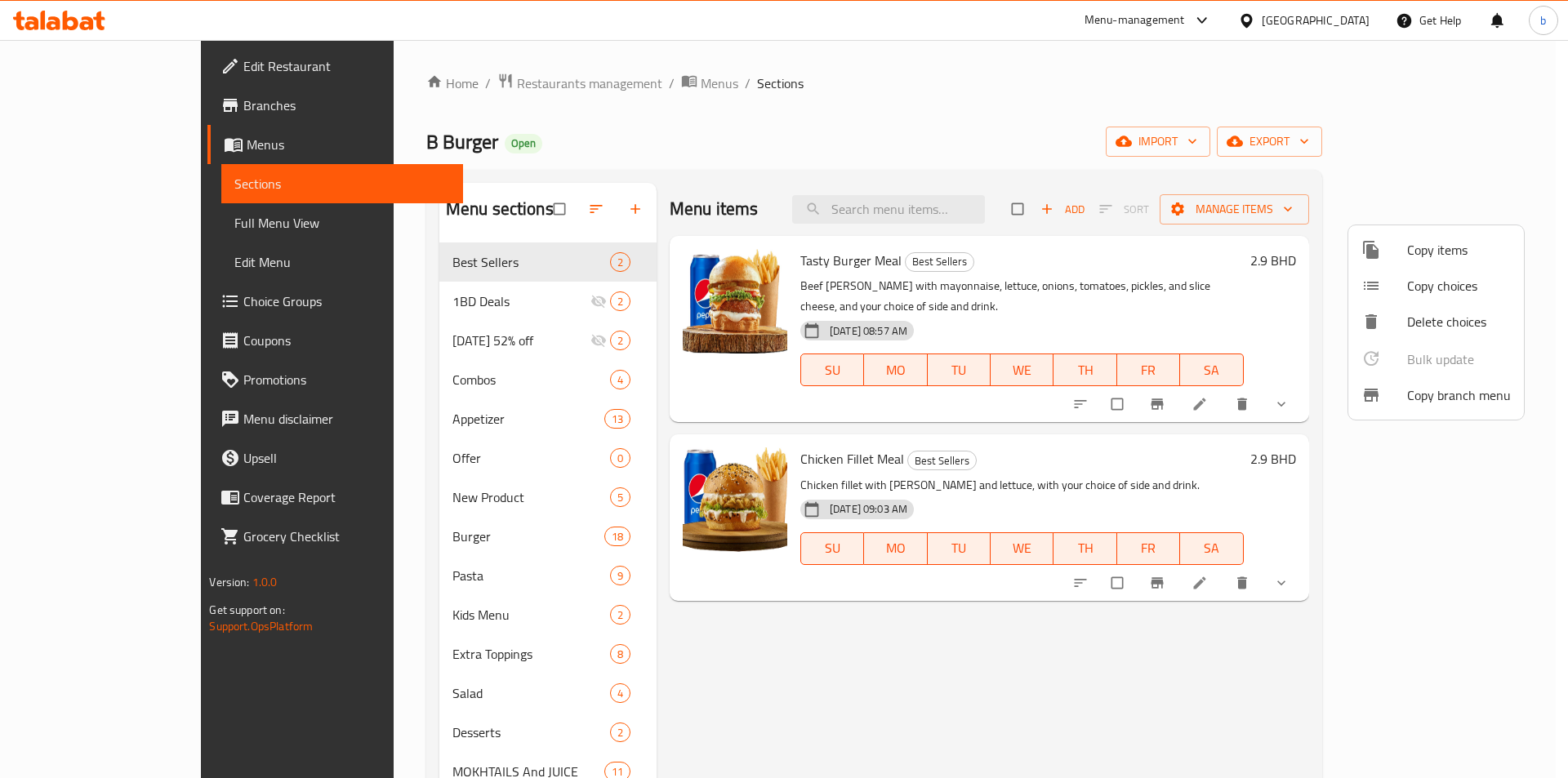
click at [1452, 141] on div at bounding box center [784, 389] width 1568 height 778
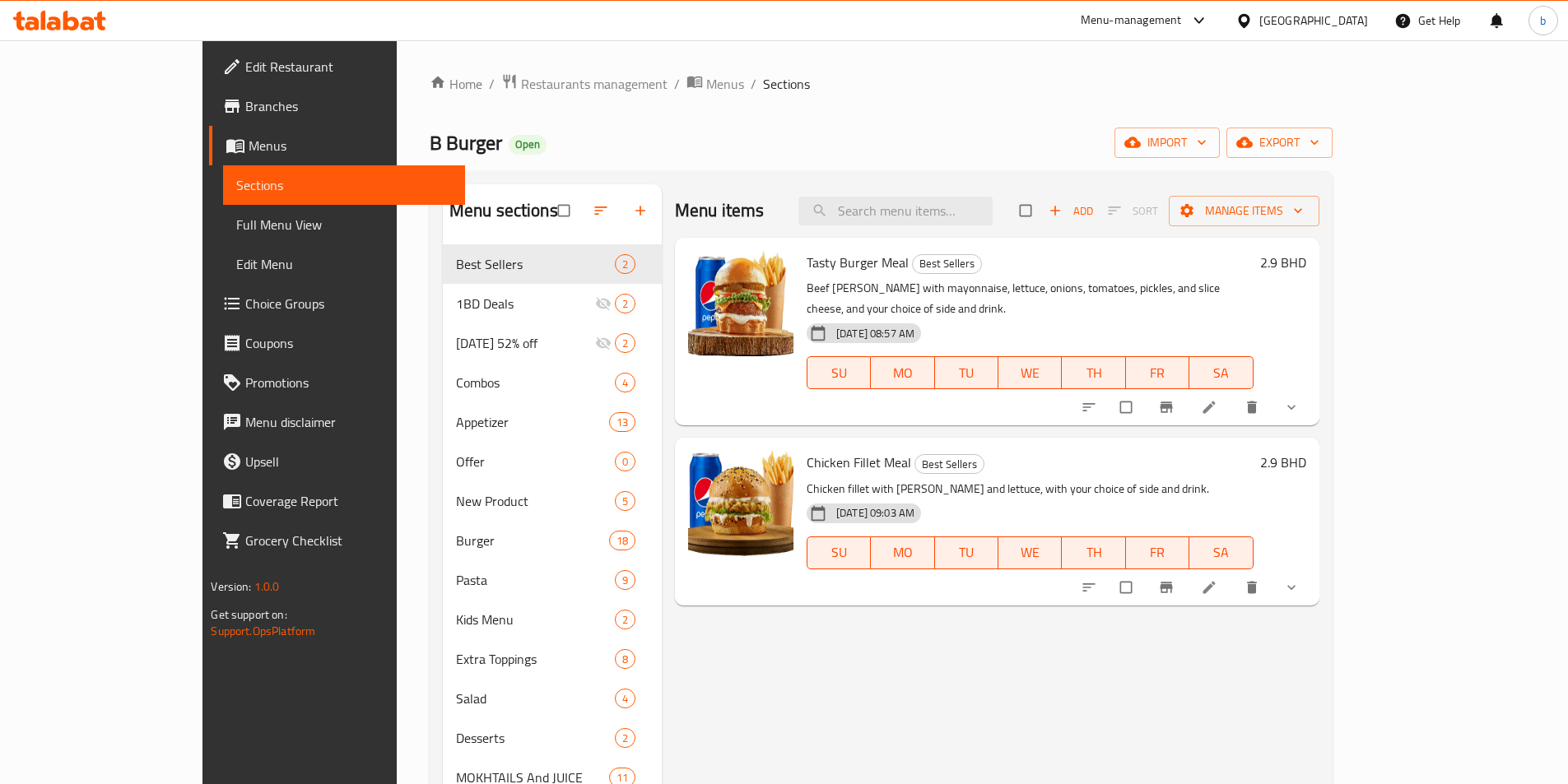
click at [1320, 142] on span "export" at bounding box center [1279, 142] width 80 height 21
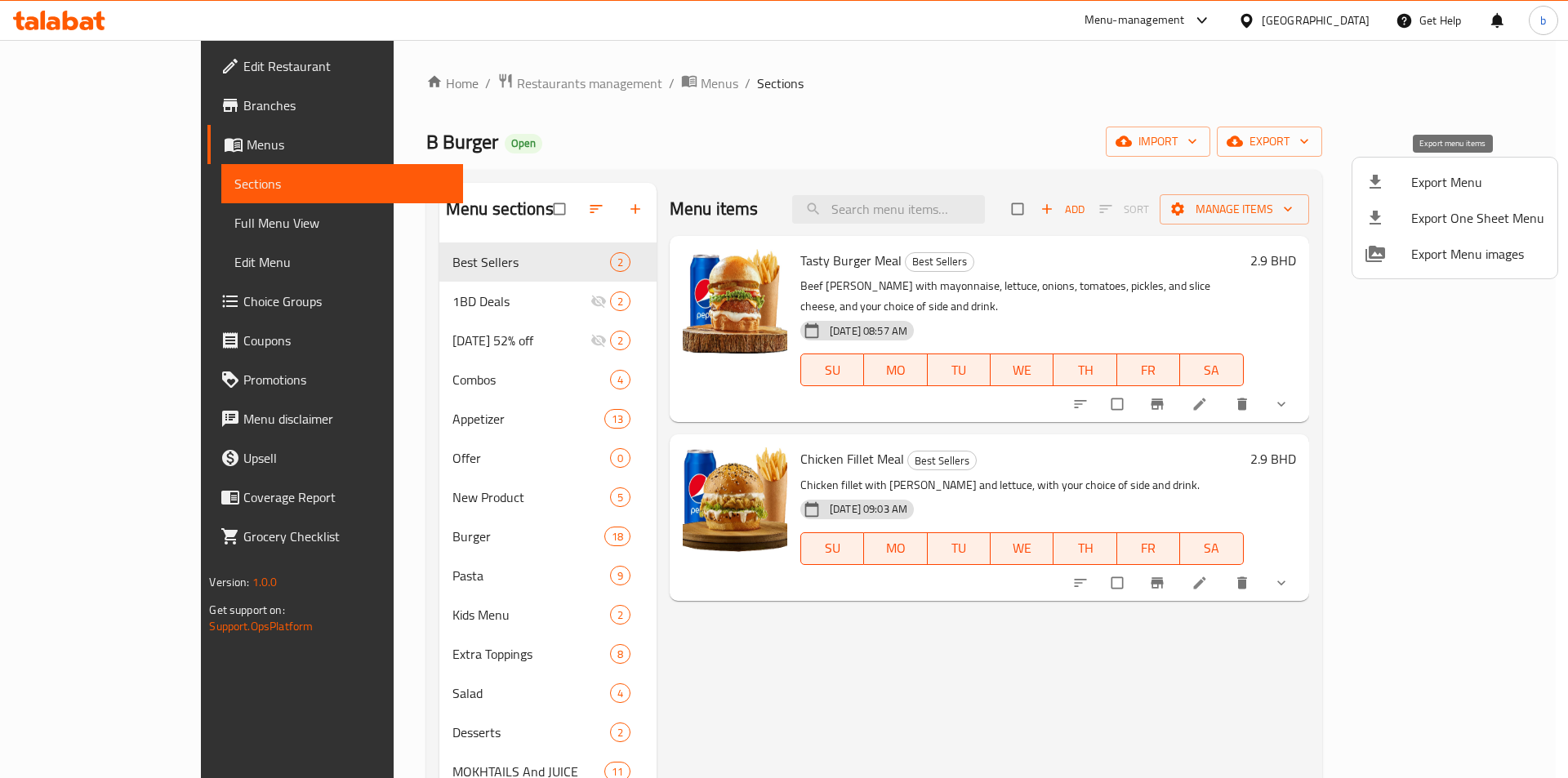
click at [1465, 185] on span "Export Menu" at bounding box center [1478, 182] width 133 height 20
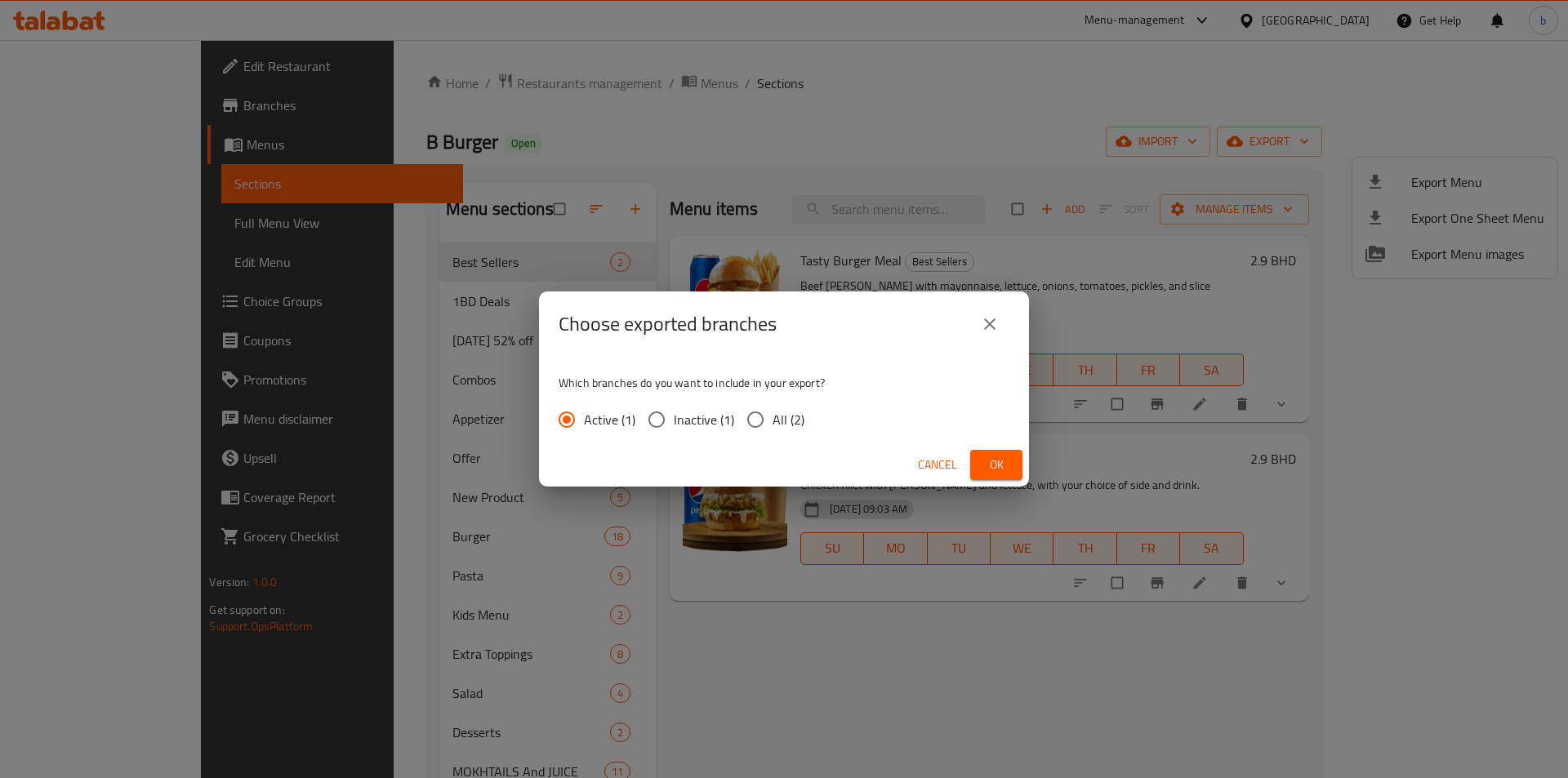
click at [766, 424] on input "All (2)" at bounding box center [755, 419] width 34 height 34
radio input "true"
click at [993, 469] on span "Ok" at bounding box center [997, 465] width 26 height 21
